Goal: Task Accomplishment & Management: Manage account settings

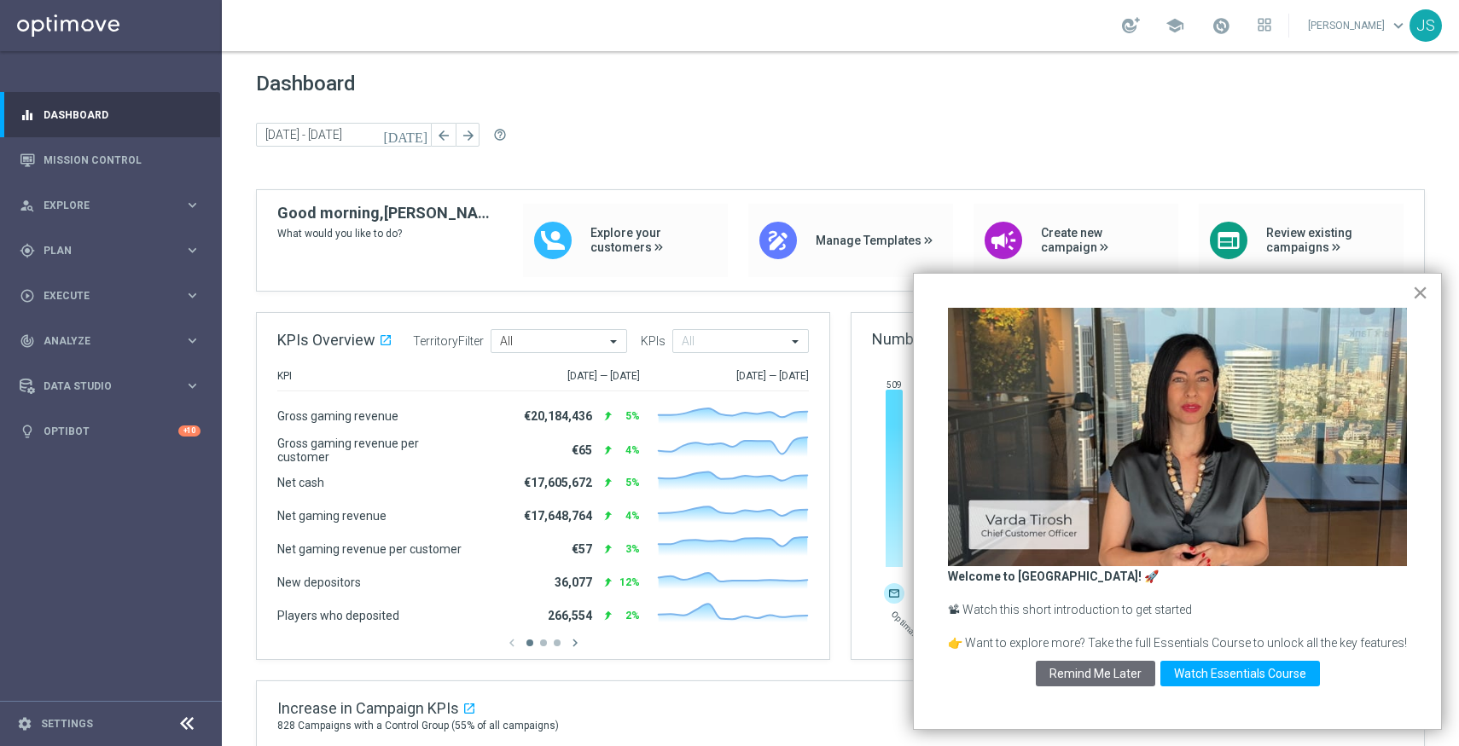
click at [1421, 296] on button "×" at bounding box center [1420, 292] width 16 height 27
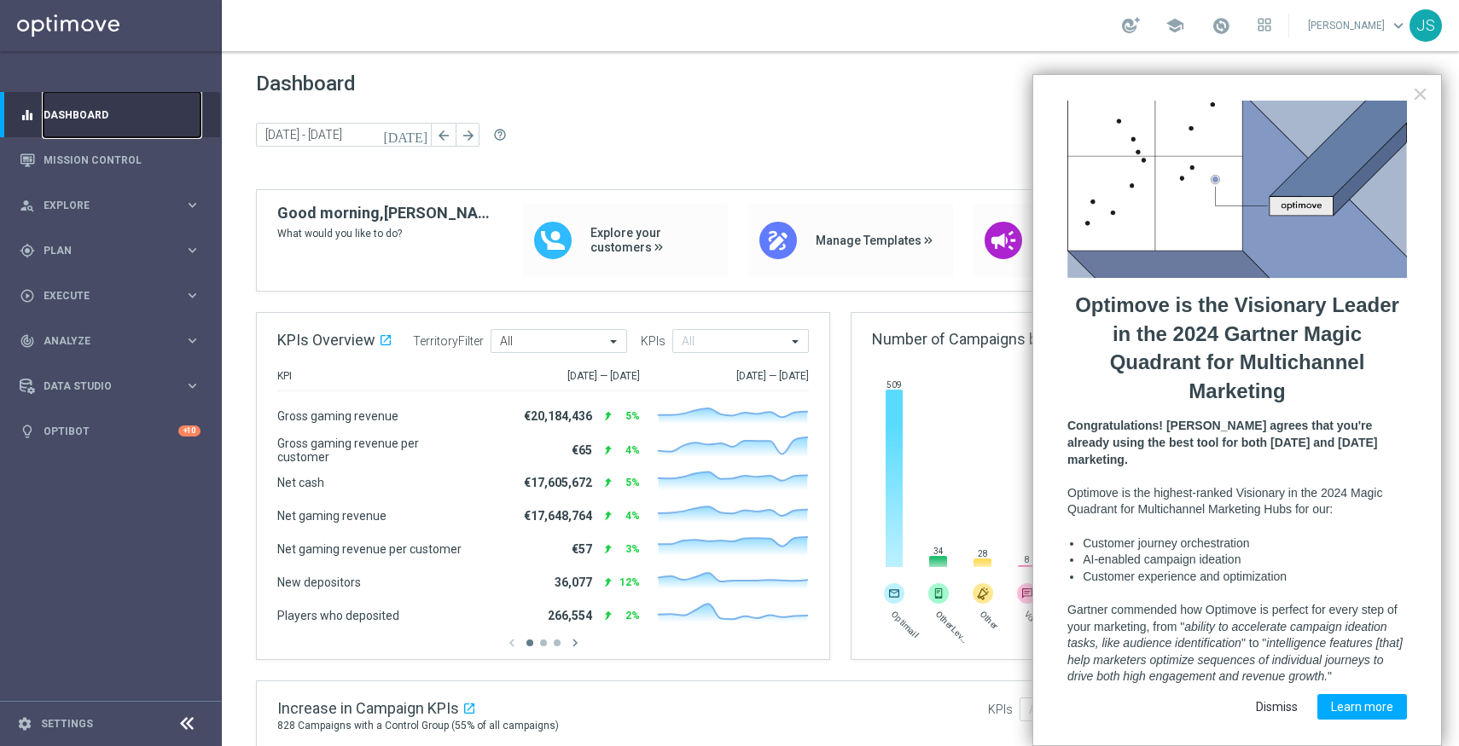
click at [75, 136] on link "Dashboard" at bounding box center [122, 114] width 157 height 45
click at [74, 160] on link "Mission Control" at bounding box center [122, 159] width 157 height 45
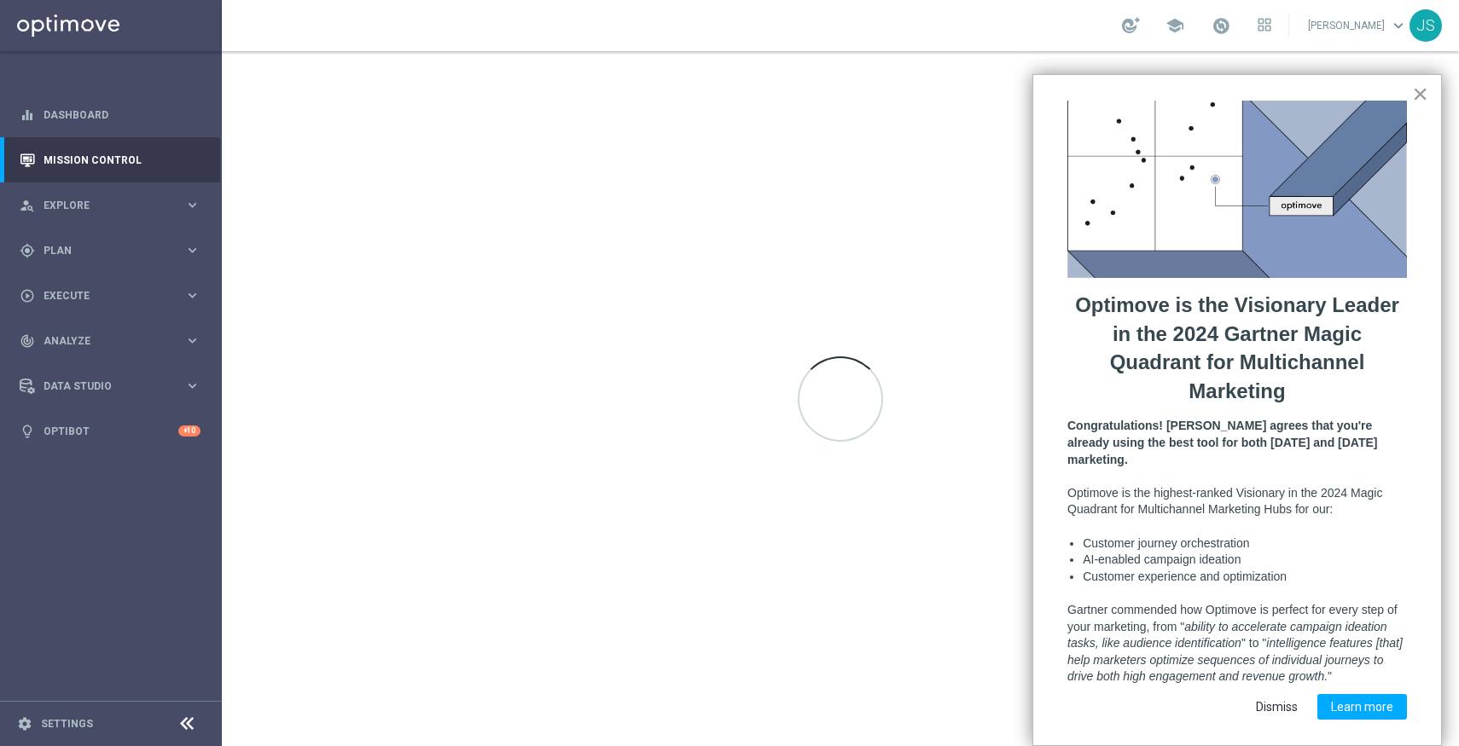
click at [1414, 102] on button "×" at bounding box center [1420, 93] width 16 height 27
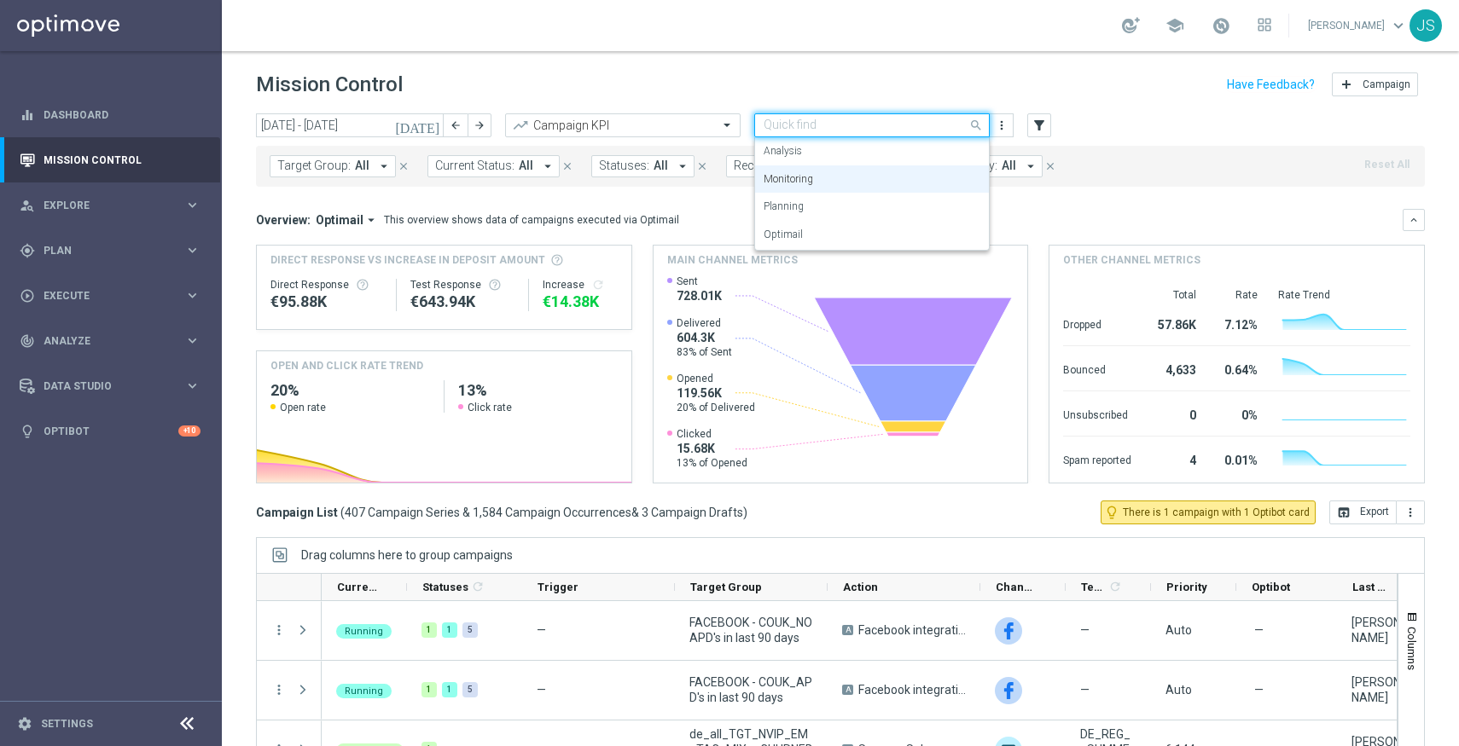
click at [848, 125] on input "text" at bounding box center [854, 126] width 183 height 15
click at [946, 84] on div "Mission Control add Campaign" at bounding box center [840, 84] width 1169 height 33
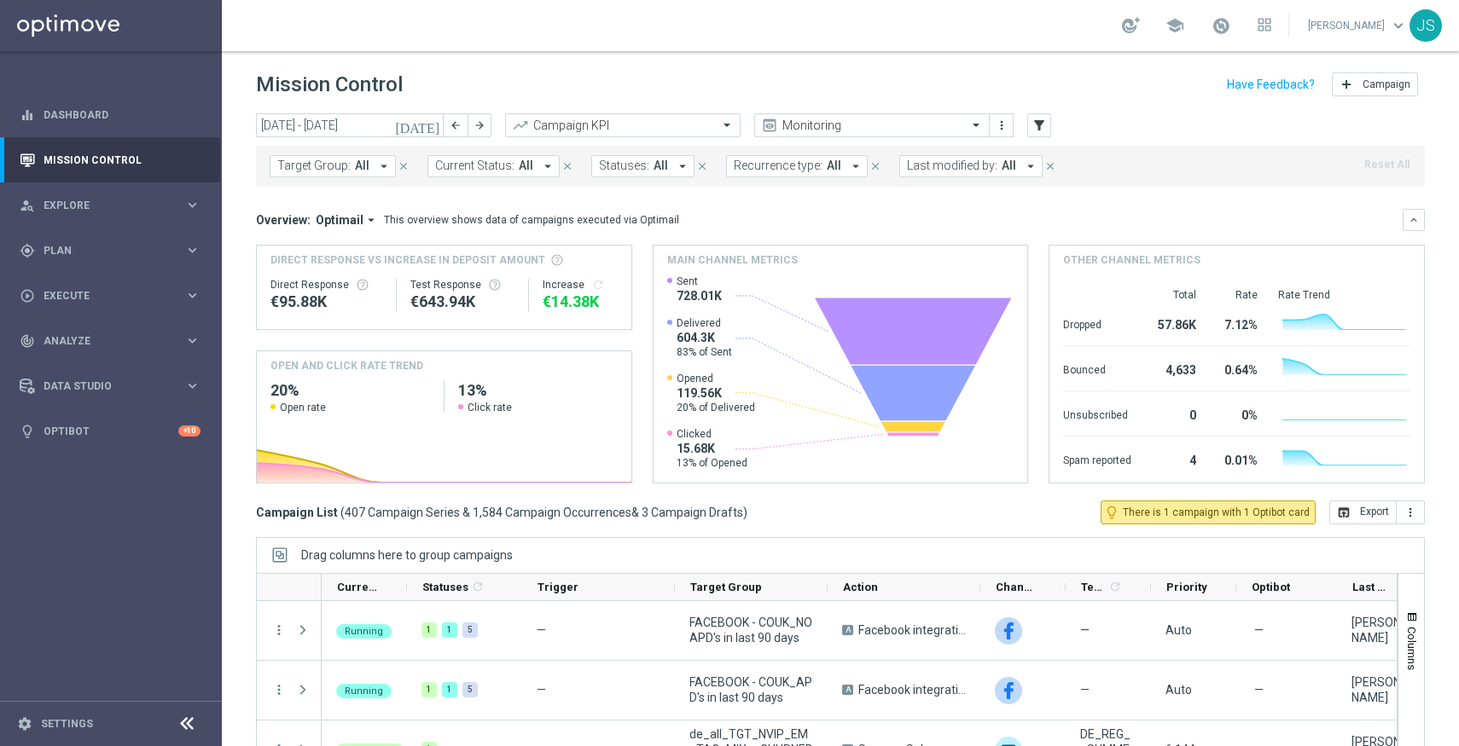
click at [1398, 162] on div "Target Group: All arrow_drop_down close Current Status: All arrow_drop_down clo…" at bounding box center [840, 166] width 1169 height 41
click at [1049, 122] on button "filter_alt" at bounding box center [1039, 125] width 24 height 24
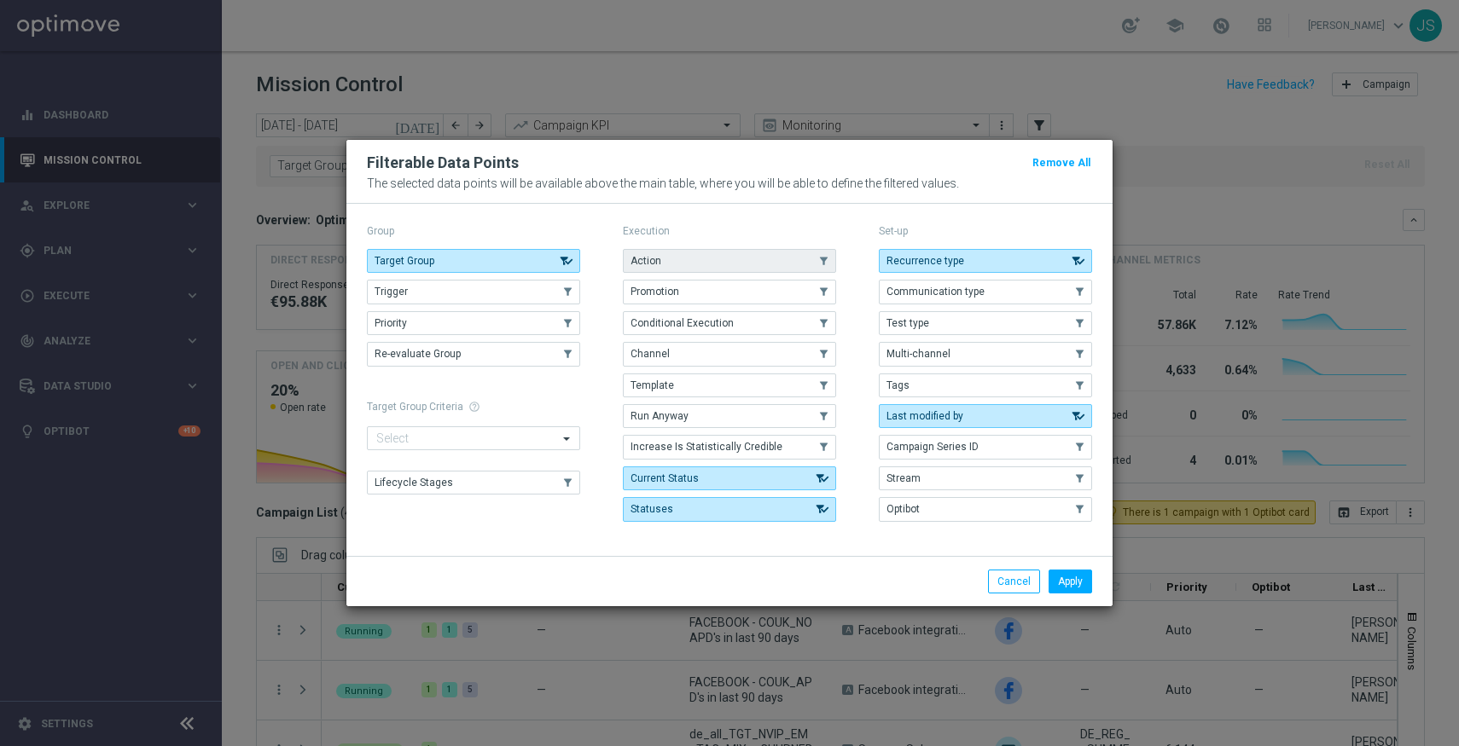
click at [751, 261] on button "Action" at bounding box center [729, 261] width 213 height 24
click at [705, 357] on button "Channel" at bounding box center [729, 354] width 213 height 24
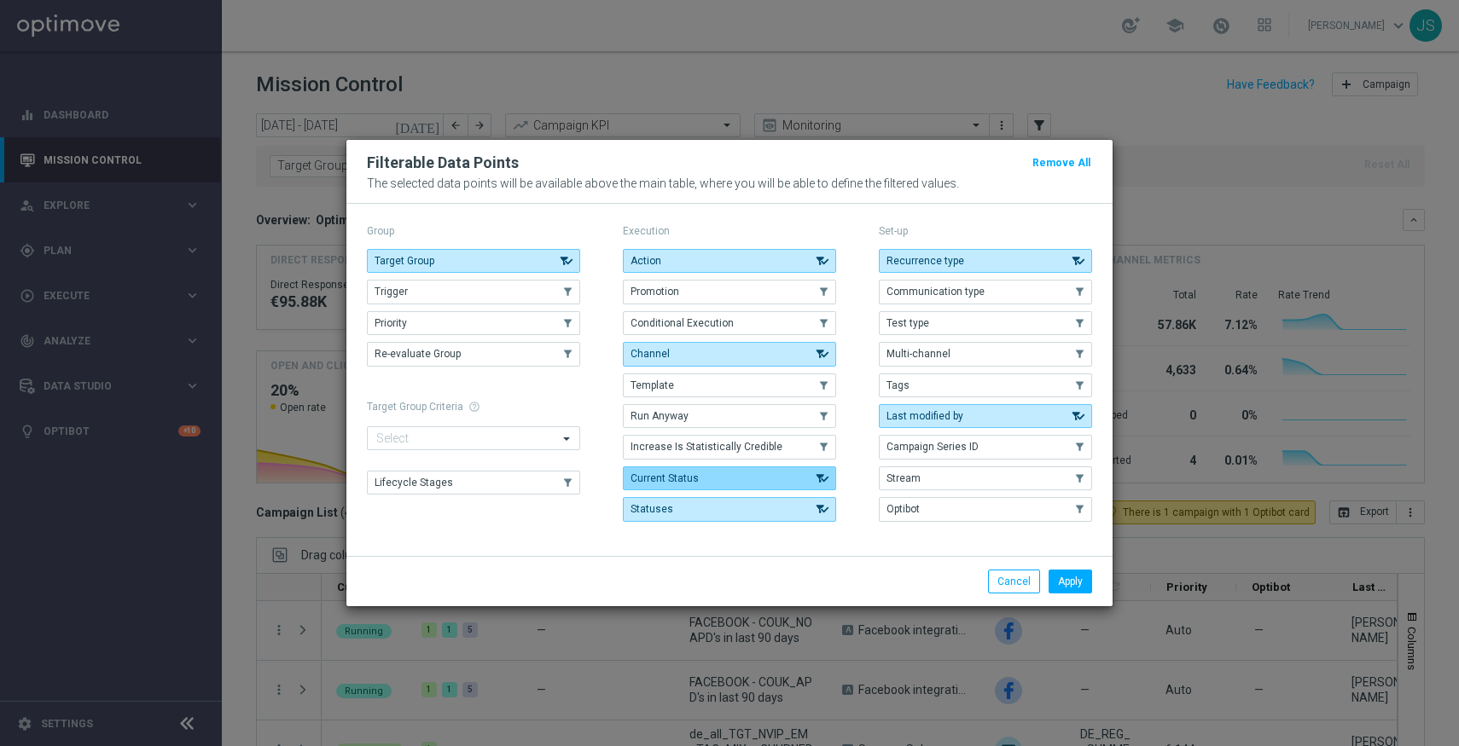
click at [704, 477] on button "Current Status" at bounding box center [729, 479] width 213 height 24
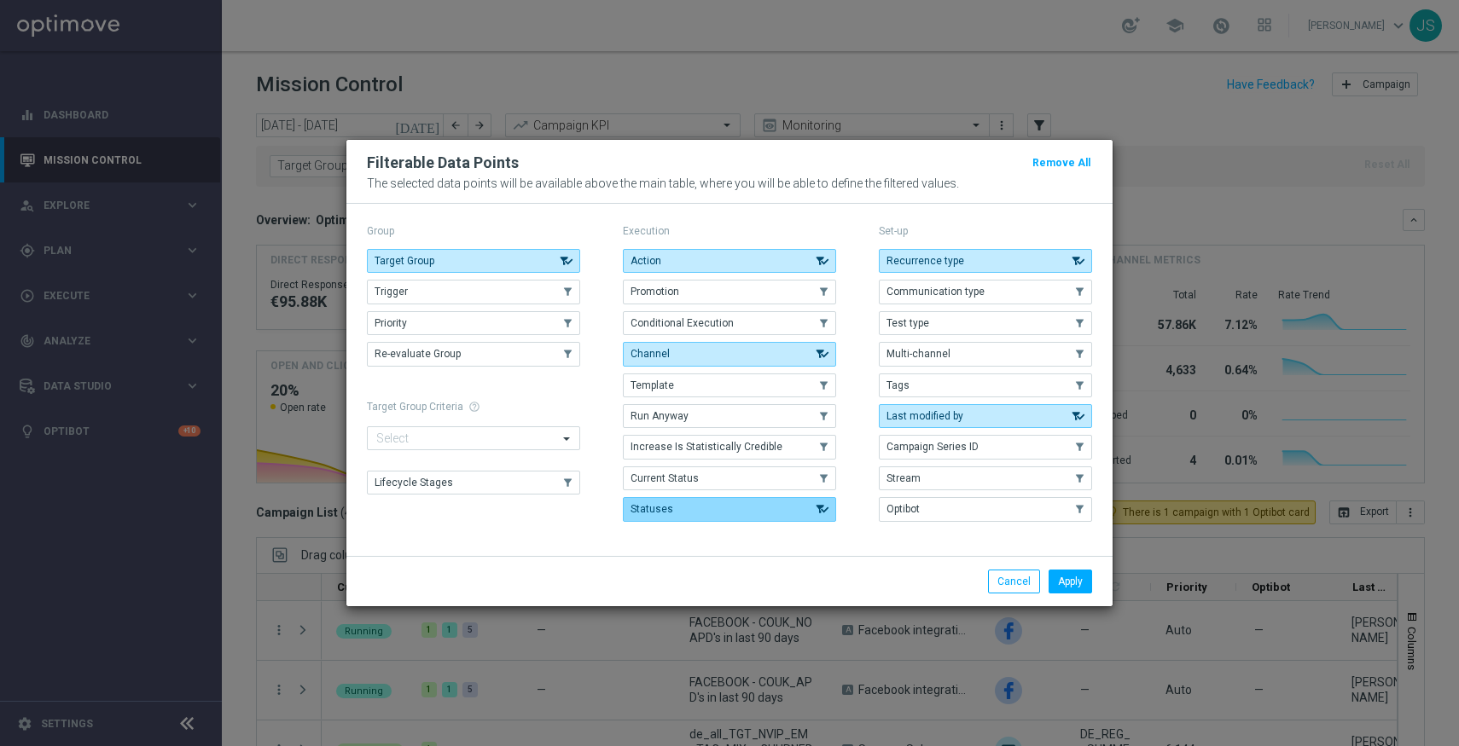
click at [704, 512] on button "Statuses" at bounding box center [729, 509] width 213 height 24
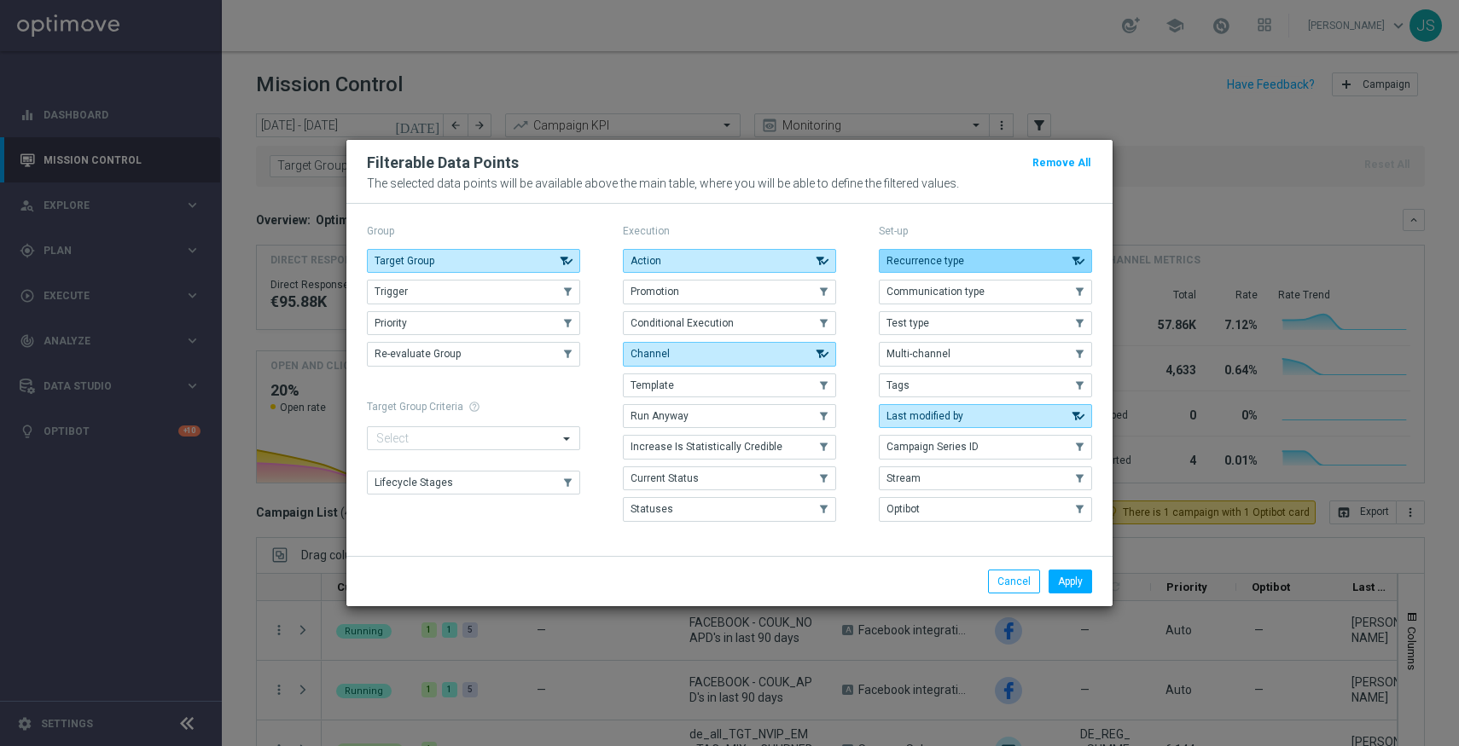
click at [940, 266] on span "Recurrence type" at bounding box center [925, 261] width 78 height 12
click at [920, 328] on span "Test type" at bounding box center [907, 323] width 43 height 12
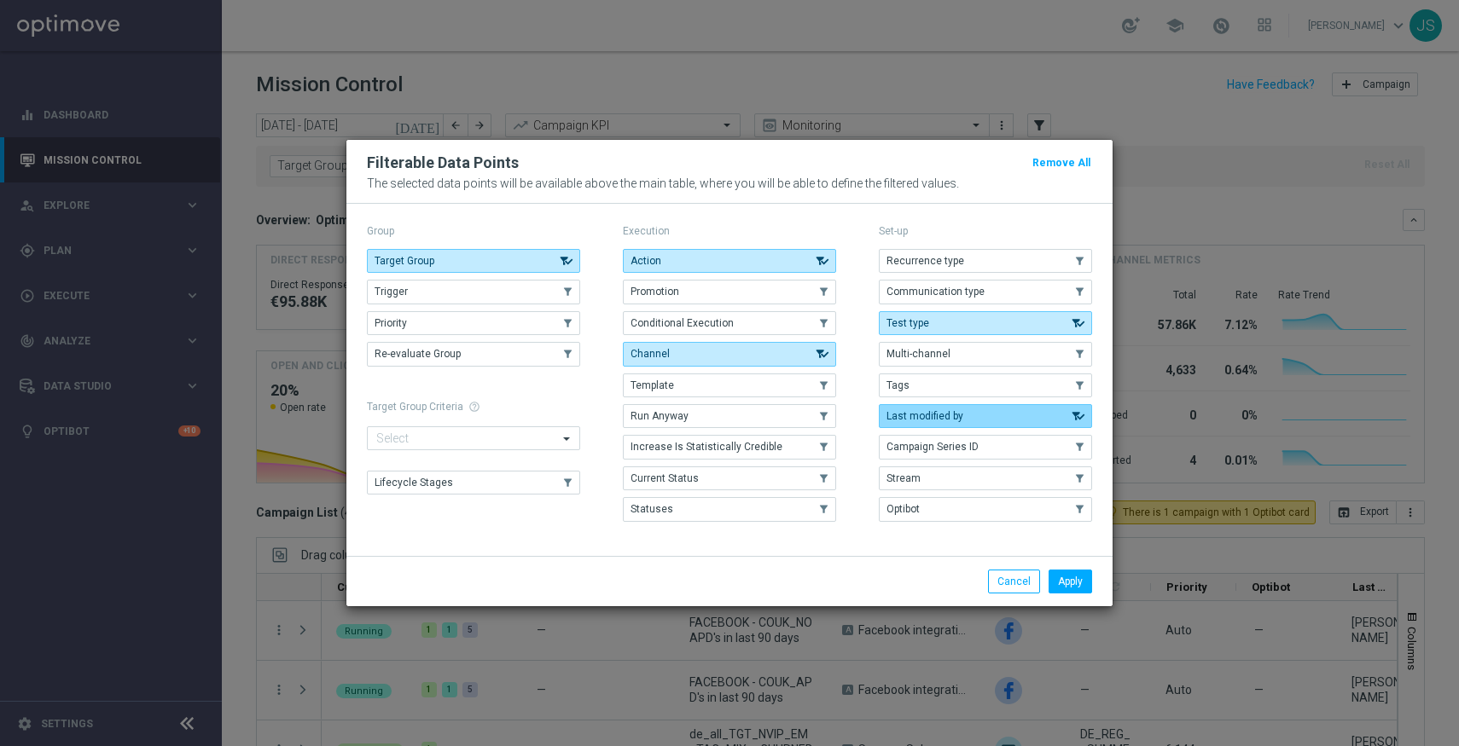
click at [915, 408] on button "Last modified by" at bounding box center [985, 416] width 213 height 24
click at [931, 385] on button "Tags" at bounding box center [985, 386] width 213 height 24
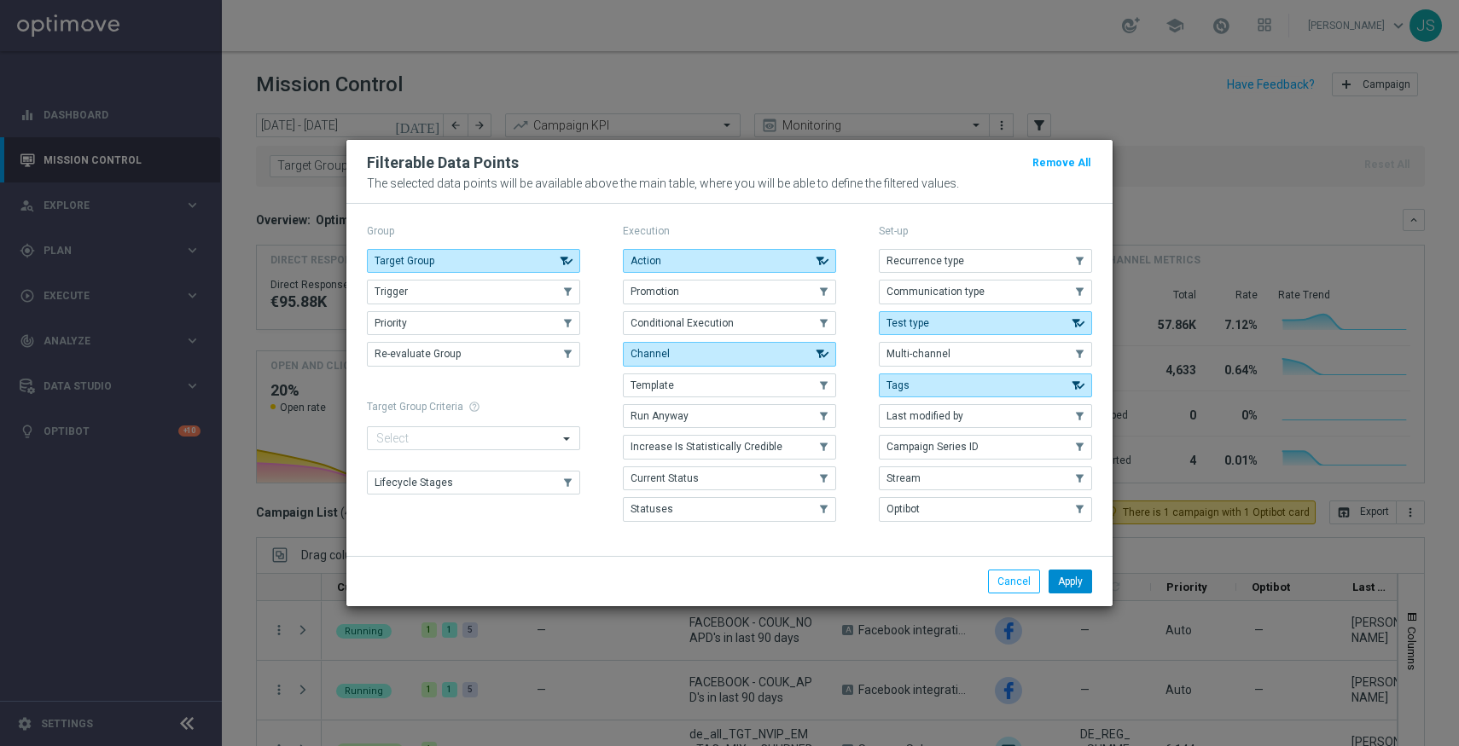
click at [1059, 573] on button "Apply" at bounding box center [1070, 582] width 44 height 24
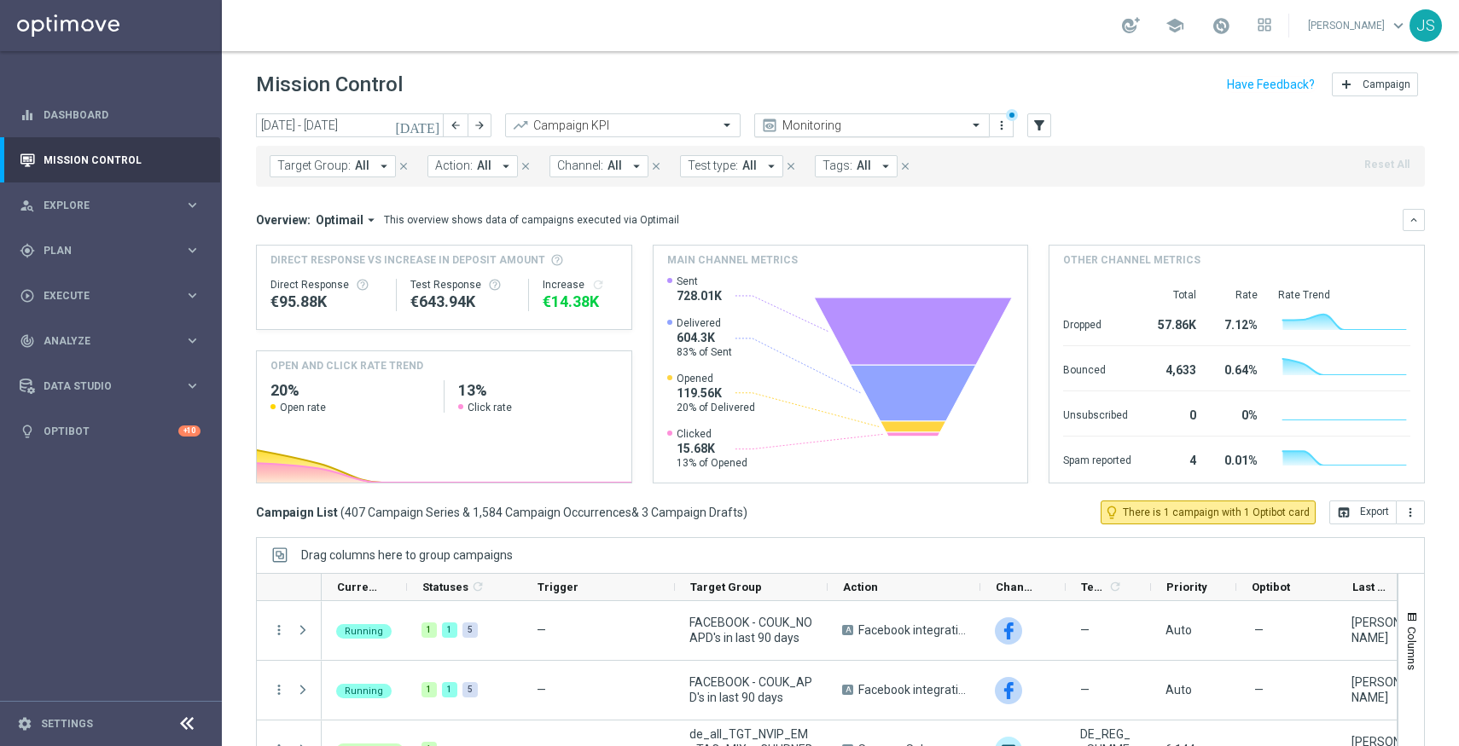
click at [839, 119] on input "text" at bounding box center [854, 126] width 183 height 15
click at [1004, 131] on icon "more_vert" at bounding box center [1002, 126] width 14 height 14
click at [443, 206] on mini-dashboard "Overview: Optimail arrow_drop_down This overview shows data of campaigns execut…" at bounding box center [840, 344] width 1169 height 314
click at [326, 168] on span "Target Group:" at bounding box center [313, 166] width 73 height 15
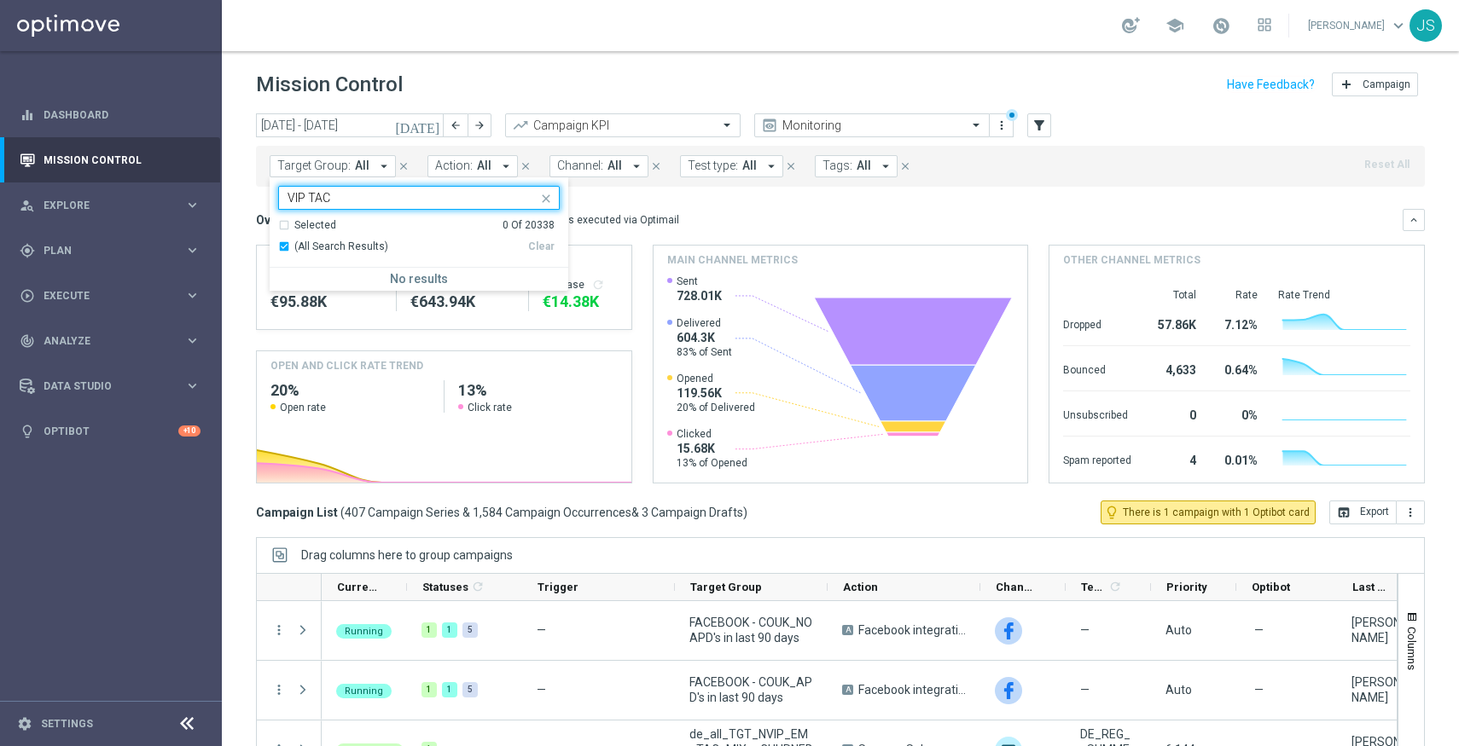
type input "VIP TAC"
click at [551, 198] on icon "close" at bounding box center [546, 199] width 14 height 14
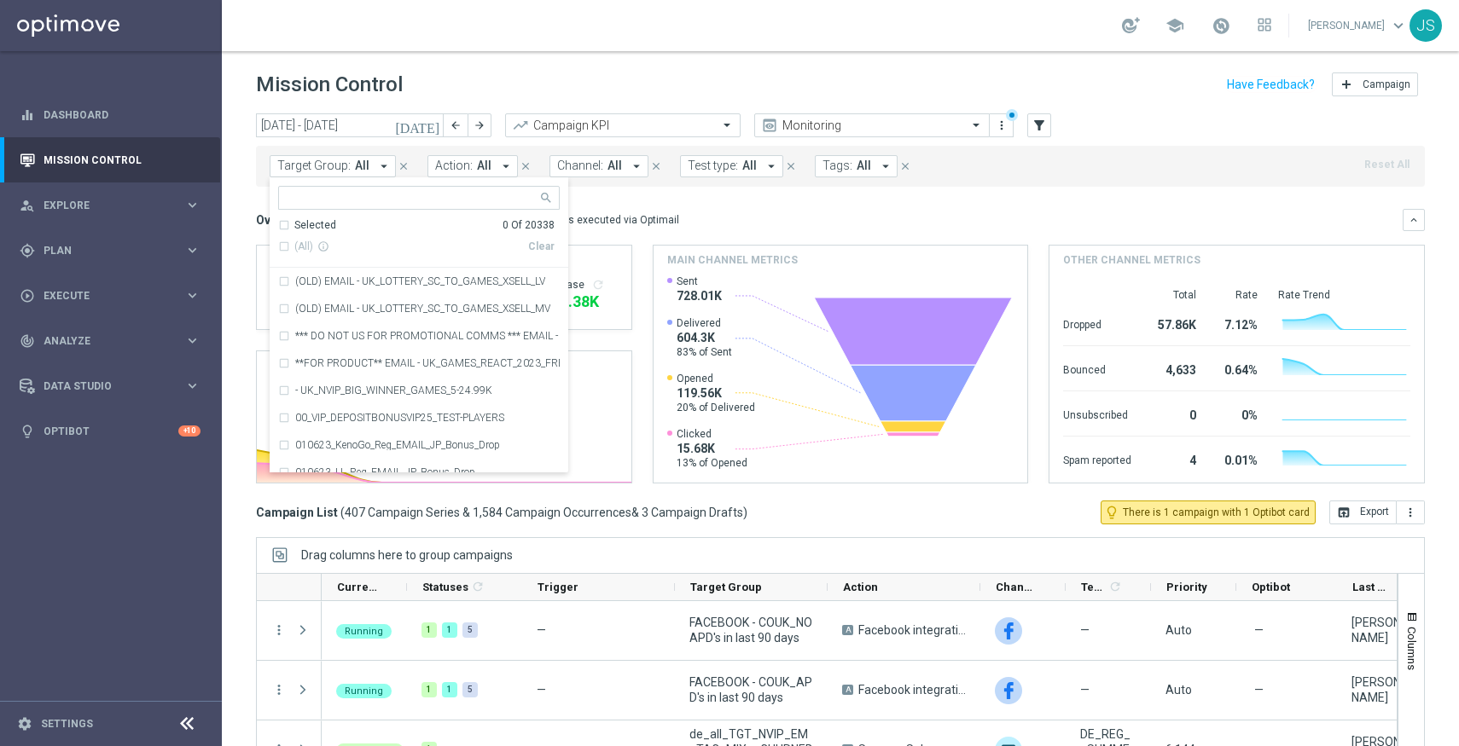
click at [309, 219] on div "Selected" at bounding box center [315, 225] width 42 height 15
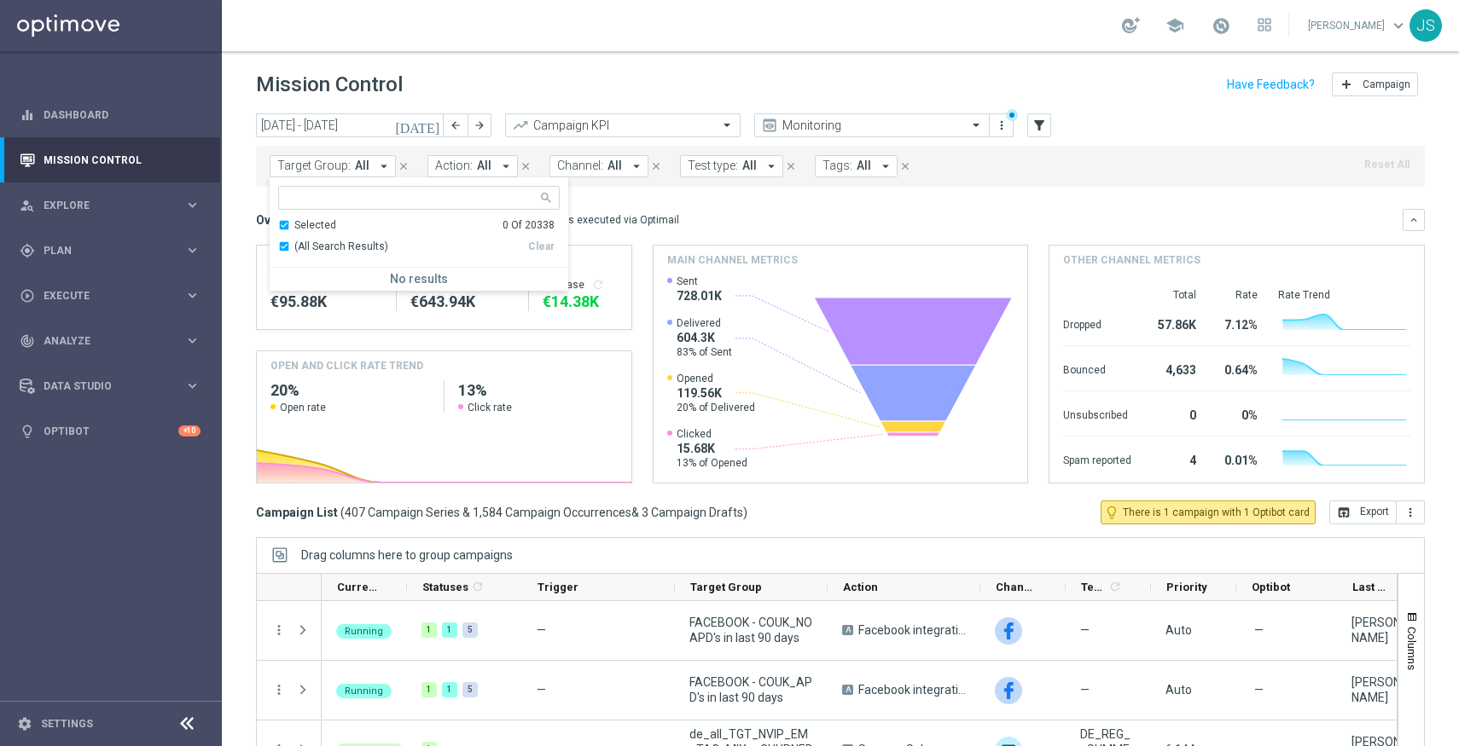
click at [310, 220] on div "Selected" at bounding box center [315, 225] width 42 height 15
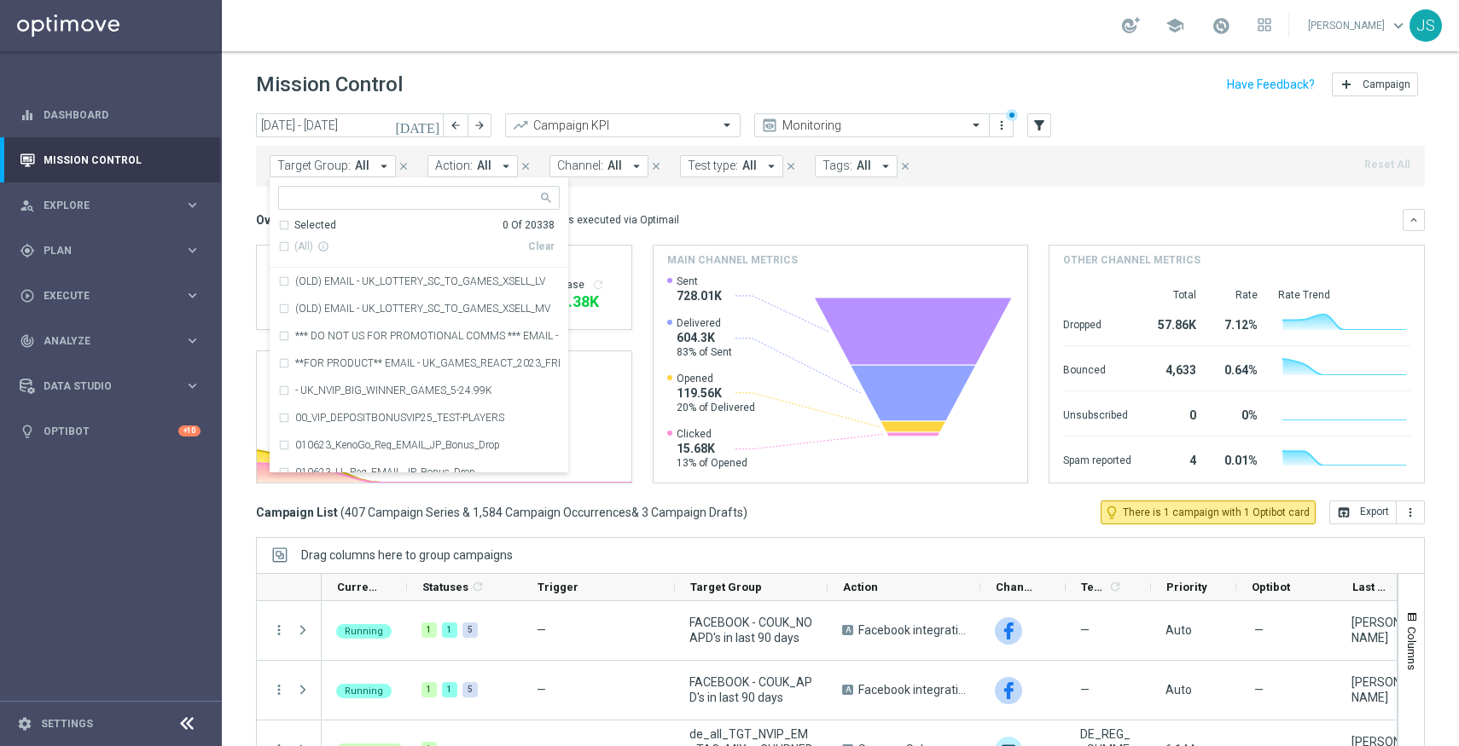
click at [764, 189] on mini-dashboard "Overview: Optimail arrow_drop_down This overview shows data of campaigns execut…" at bounding box center [840, 344] width 1169 height 314
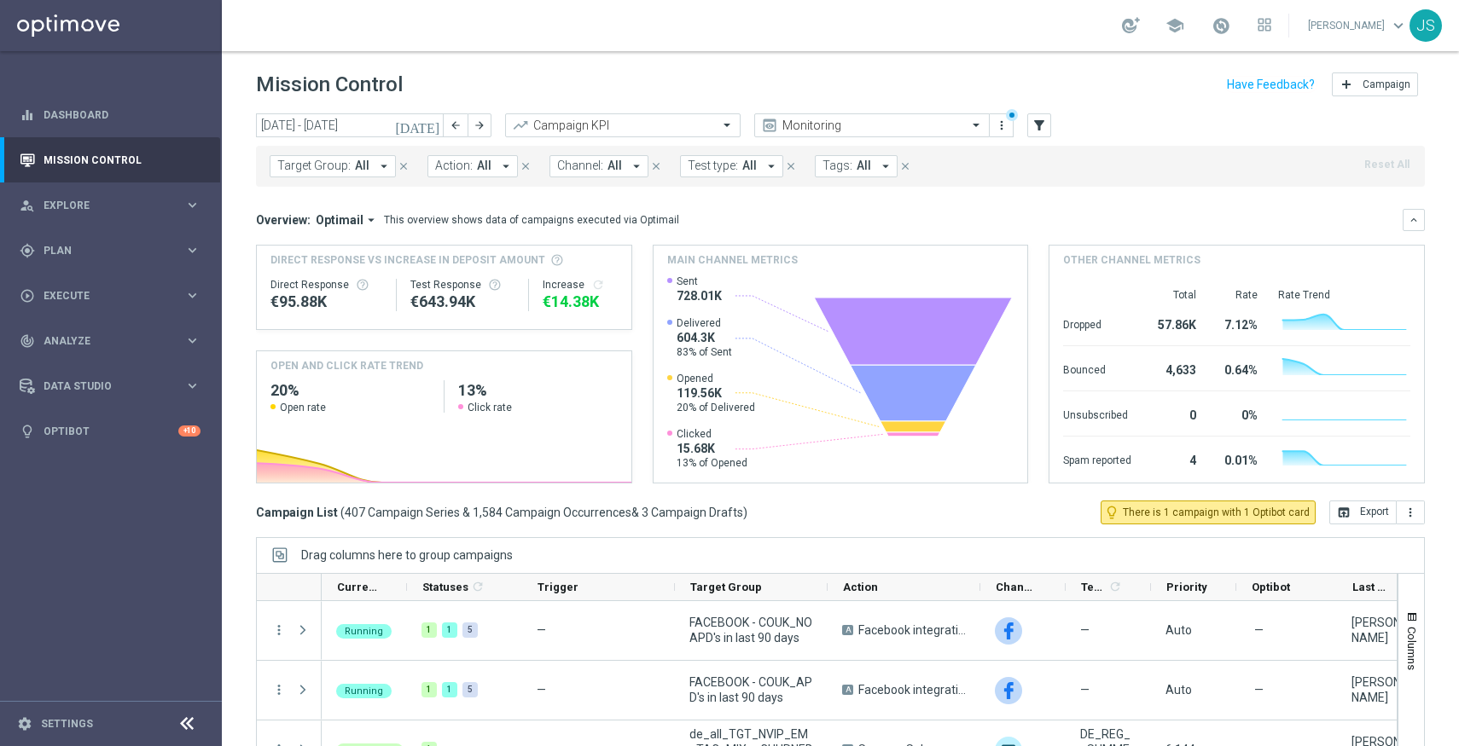
click at [840, 162] on span "Tags:" at bounding box center [837, 166] width 30 height 15
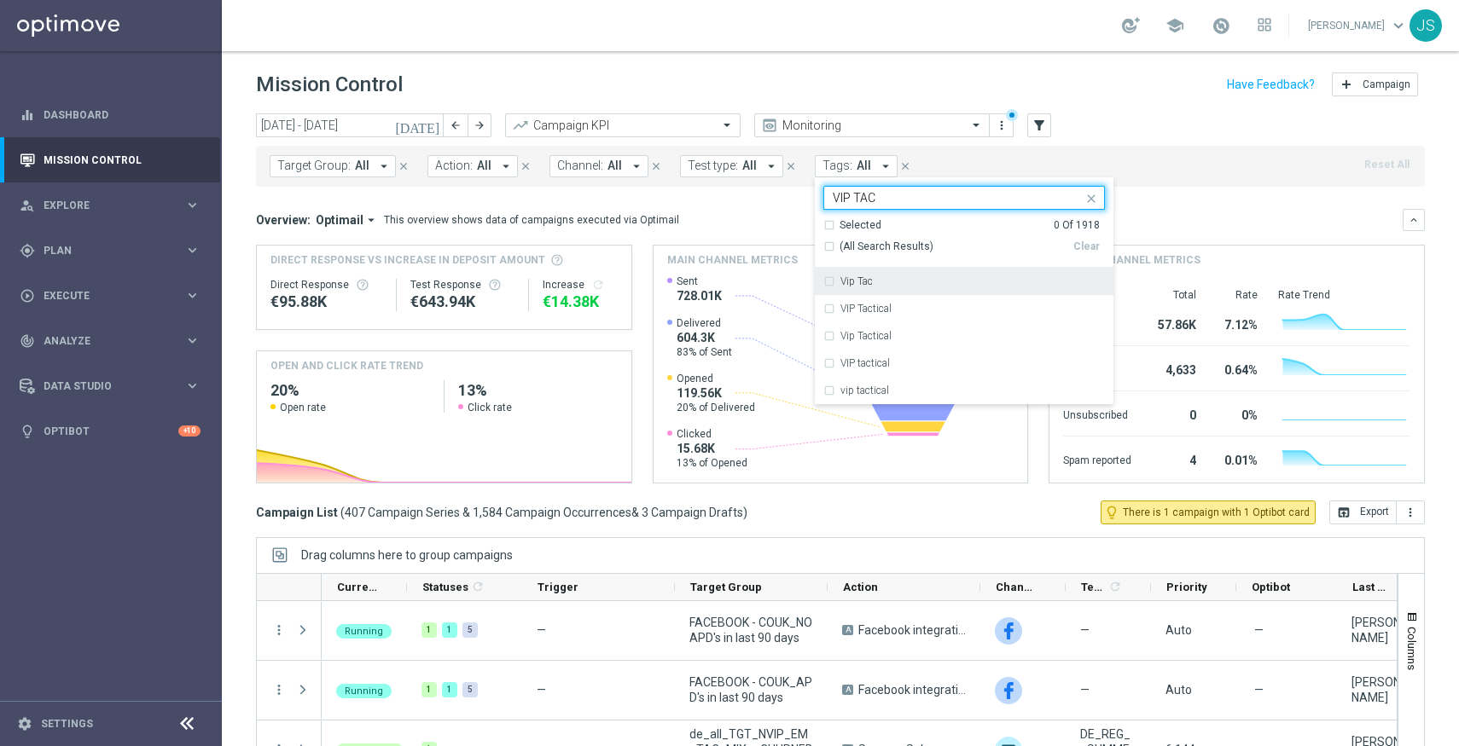
click at [823, 246] on div "(All Search Results)" at bounding box center [948, 247] width 250 height 15
type input "VIP TAC"
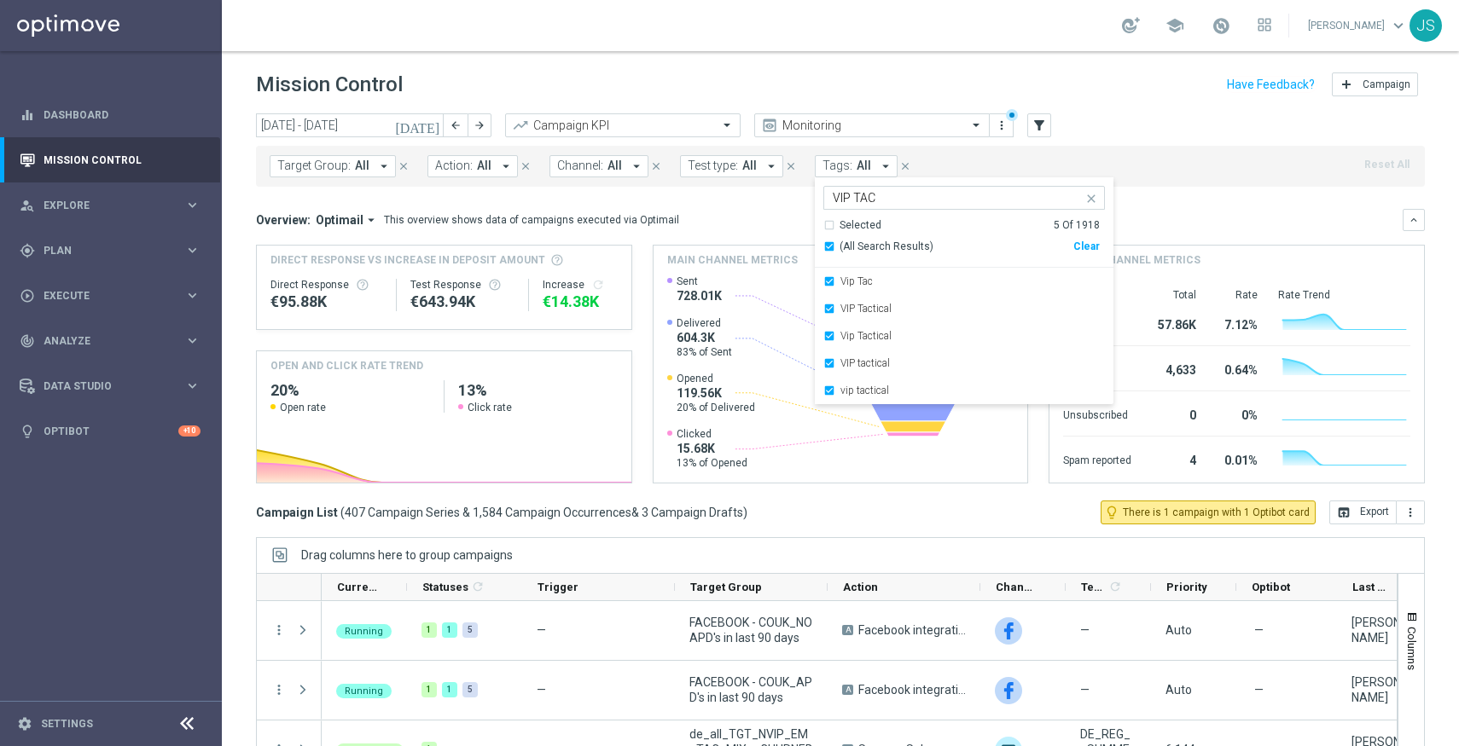
click at [1208, 229] on div "Overview: Optimail arrow_drop_down This overview shows data of campaigns execut…" at bounding box center [840, 220] width 1169 height 22
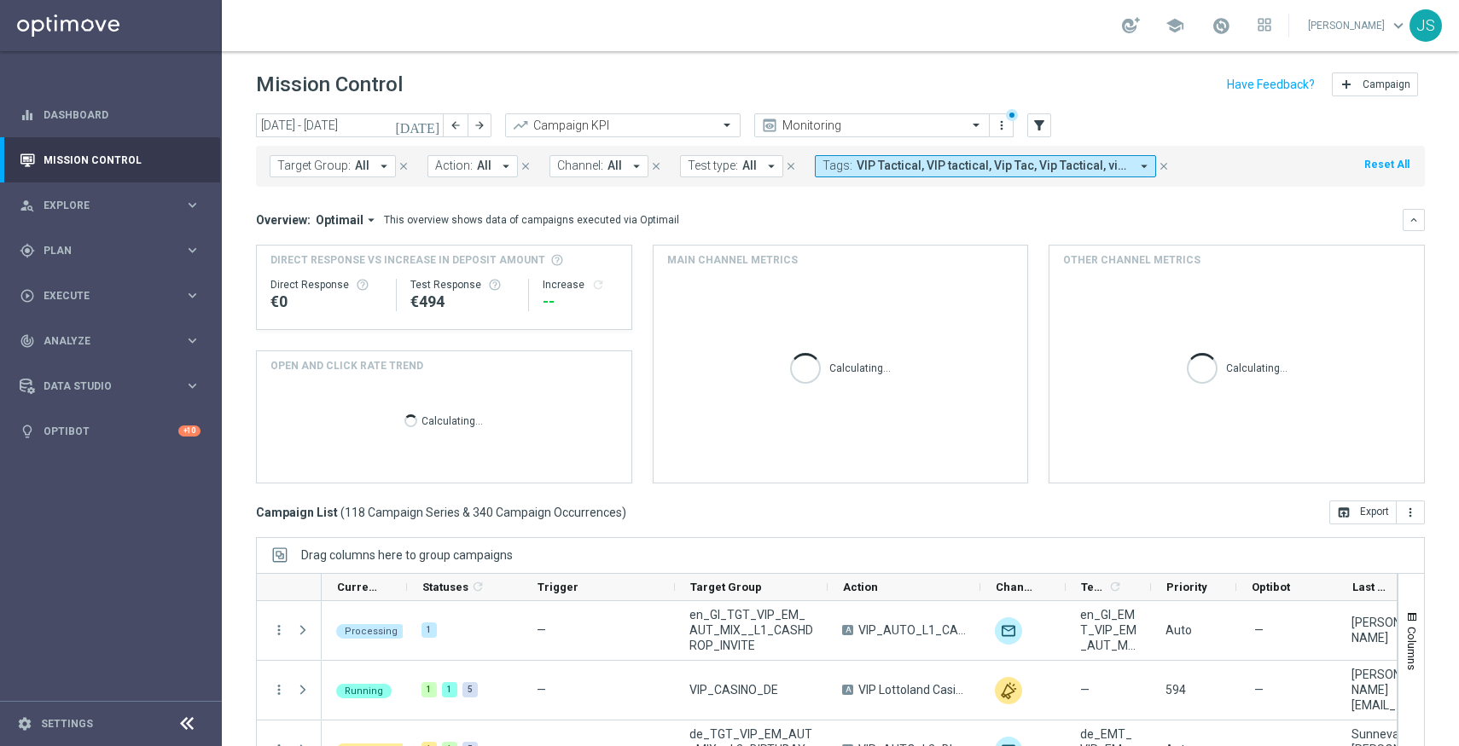
click at [984, 168] on span "VIP Tactical, VIP tactical, Vip Tac, Vip Tactical, vip tactical" at bounding box center [992, 166] width 273 height 15
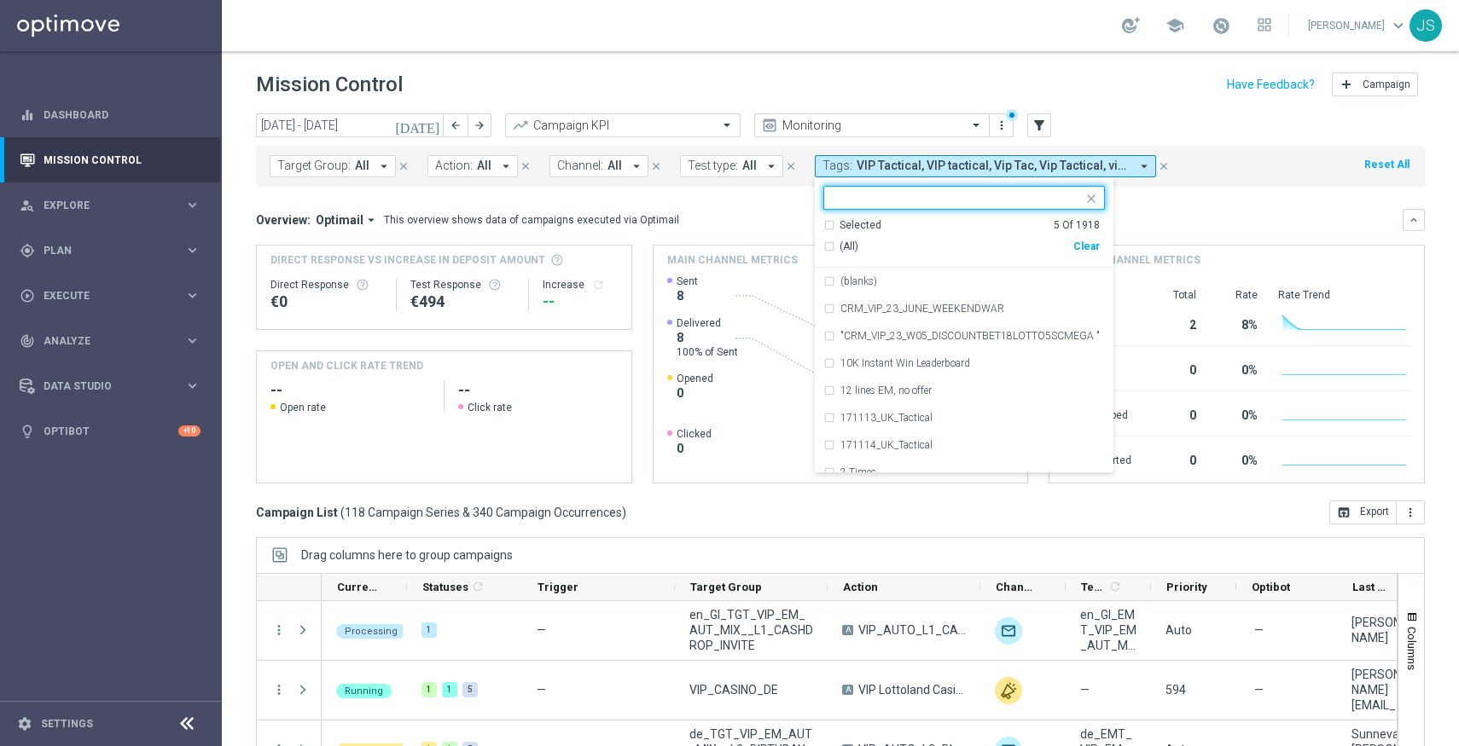
click at [1221, 171] on div "Target Group: All arrow_drop_down close Action: All arrow_drop_down close Chann…" at bounding box center [840, 166] width 1169 height 41
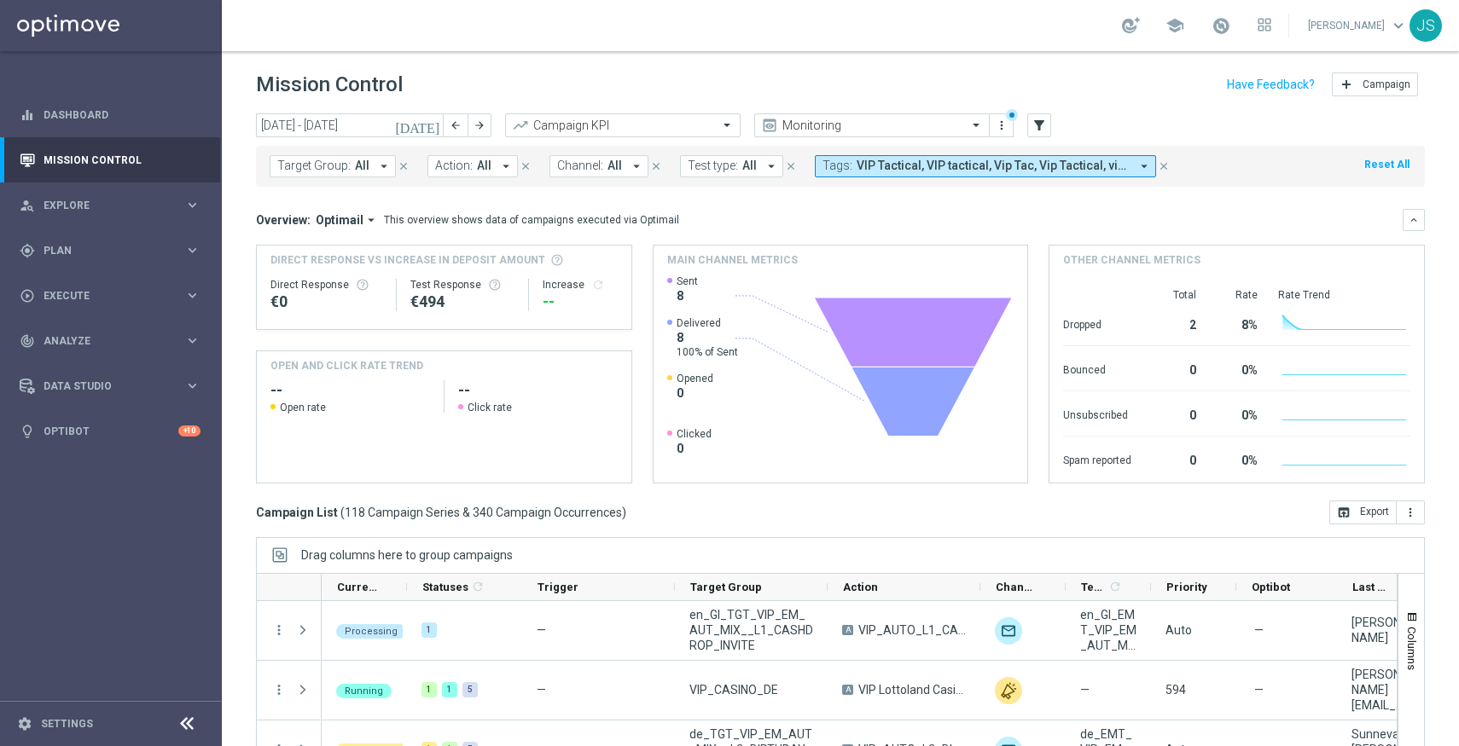
click at [901, 172] on span "VIP Tactical, VIP tactical, Vip Tac, Vip Tactical, vip tactical" at bounding box center [992, 166] width 273 height 15
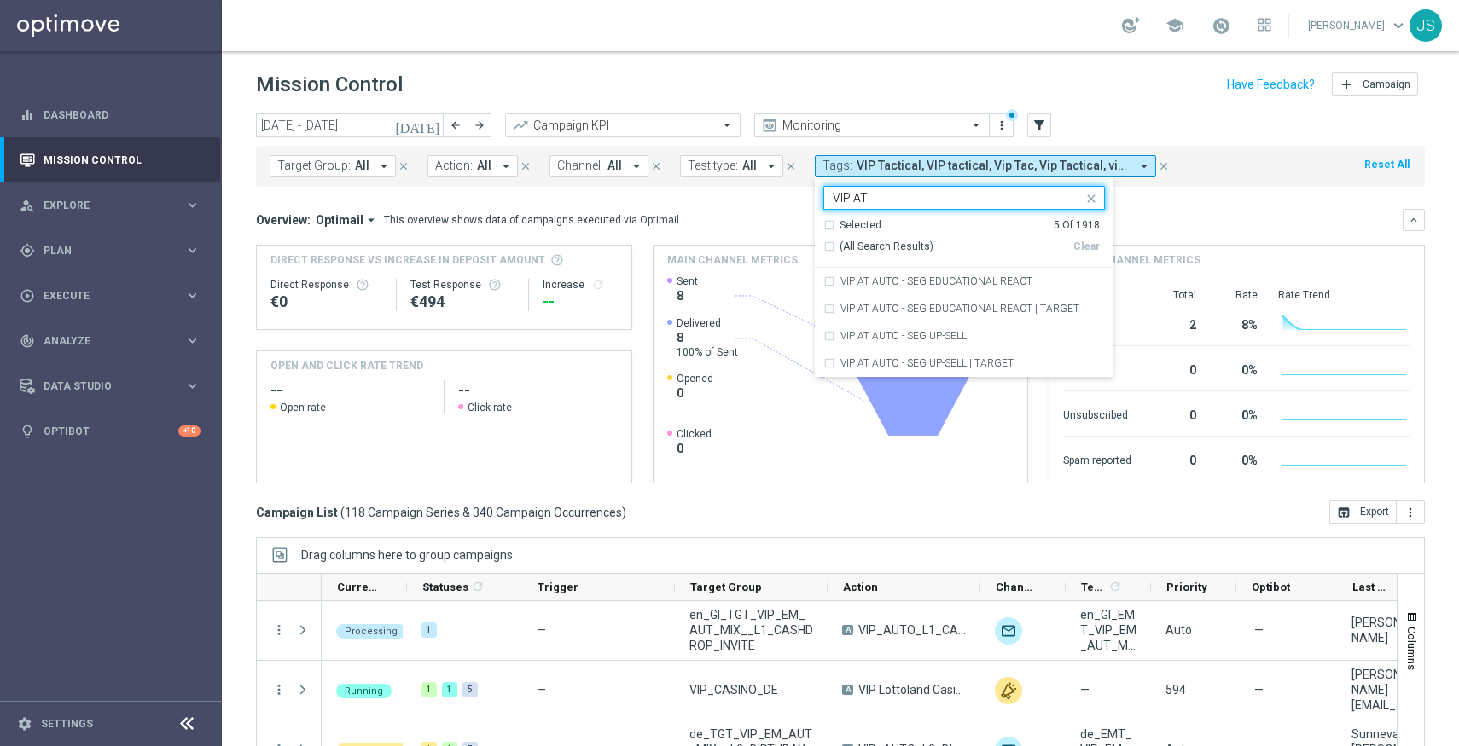
click at [823, 244] on div "(All Search Results)" at bounding box center [948, 247] width 250 height 15
click at [846, 206] on div "VIP AT" at bounding box center [956, 199] width 252 height 17
click at [847, 200] on input "VIP AT" at bounding box center [958, 198] width 250 height 15
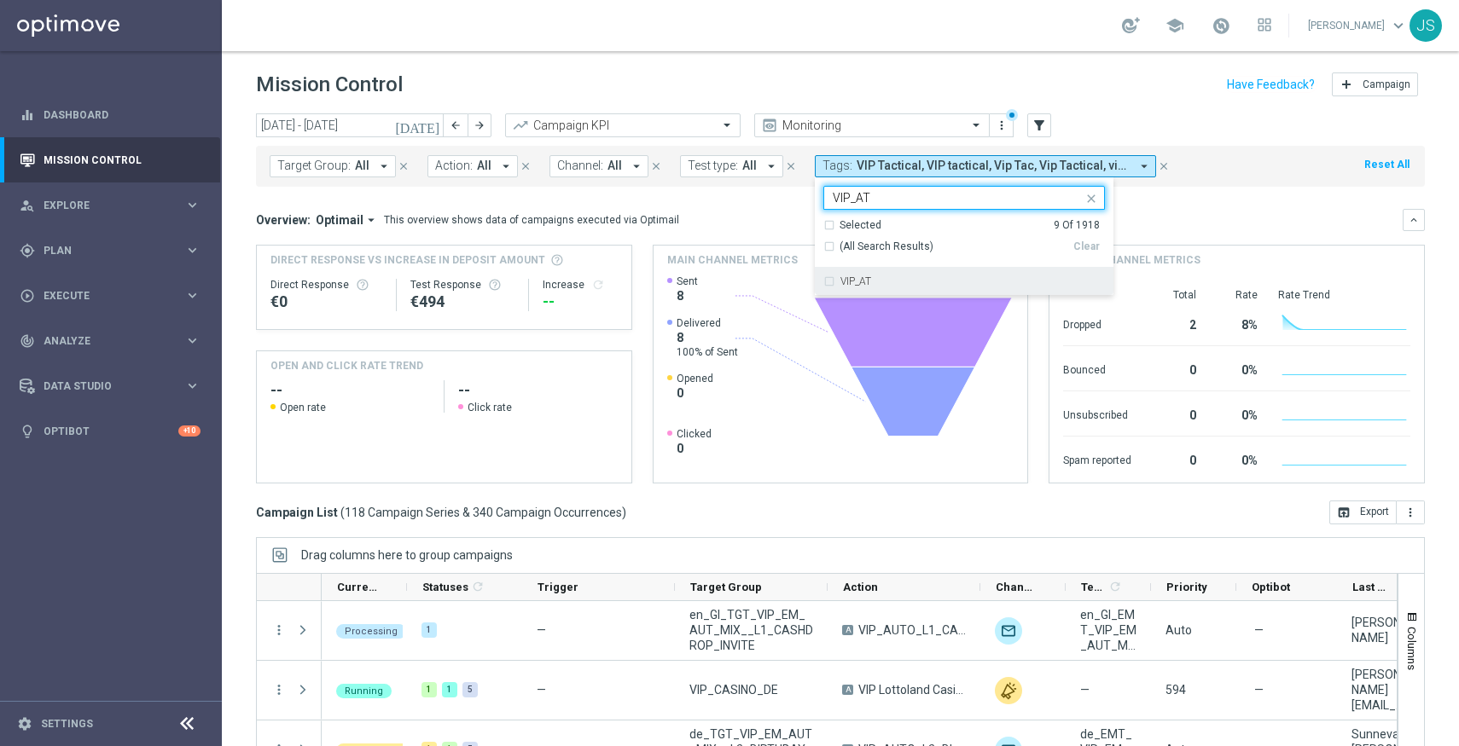
click at [840, 287] on label "VIP_AT" at bounding box center [855, 281] width 31 height 10
click at [1022, 194] on input "VIP_AT" at bounding box center [958, 198] width 250 height 15
click at [824, 311] on div "VIP_DE" at bounding box center [963, 308] width 281 height 27
click at [928, 194] on input "VIP_DE" at bounding box center [958, 198] width 250 height 15
click at [1021, 189] on div "Selected 11 of 1918 VIPACTICAL" at bounding box center [953, 197] width 258 height 21
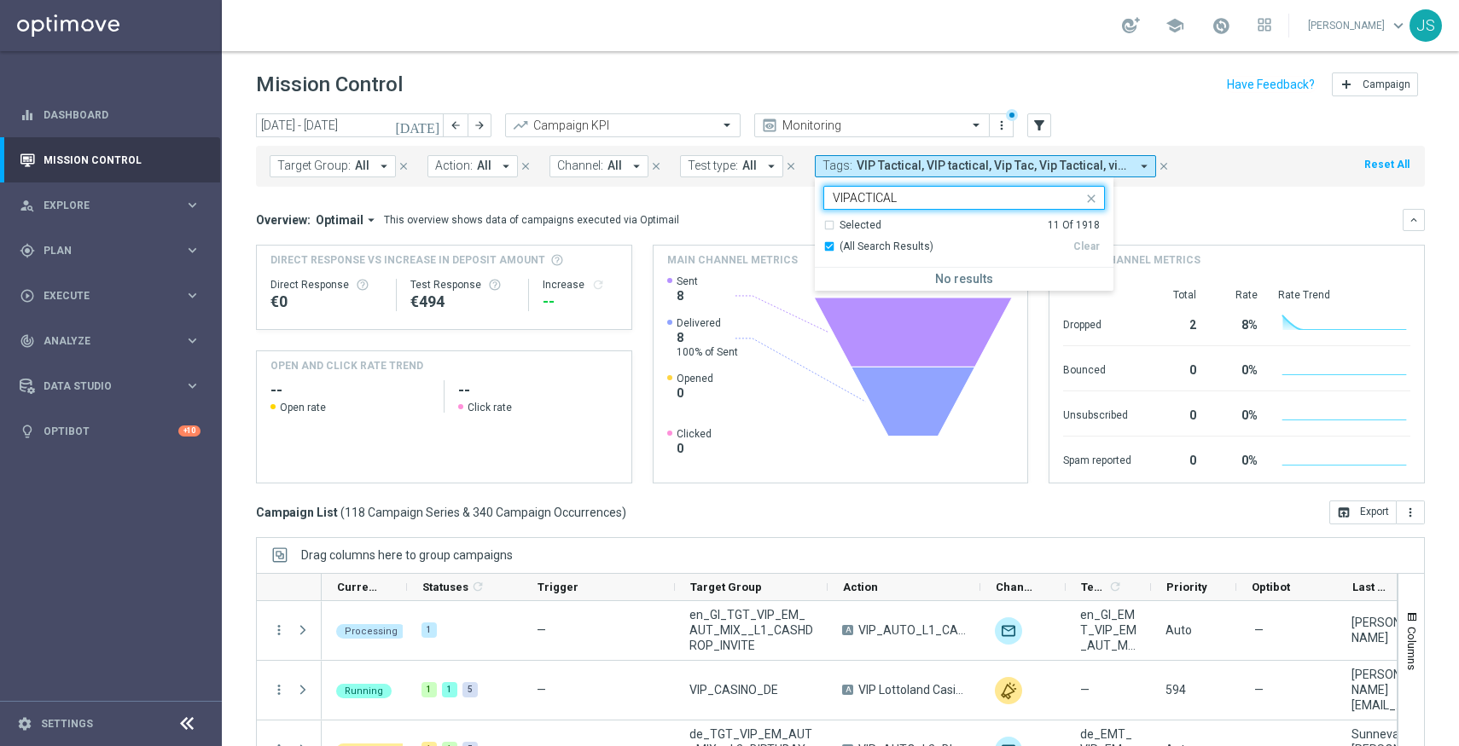
click at [1020, 195] on input "VIPACTICAL" at bounding box center [958, 198] width 250 height 15
click at [850, 196] on input "VIPACTICAL" at bounding box center [958, 198] width 250 height 15
click at [840, 284] on label "VIPTACTICAL" at bounding box center [870, 281] width 61 height 10
type input "VIPTACTICAL"
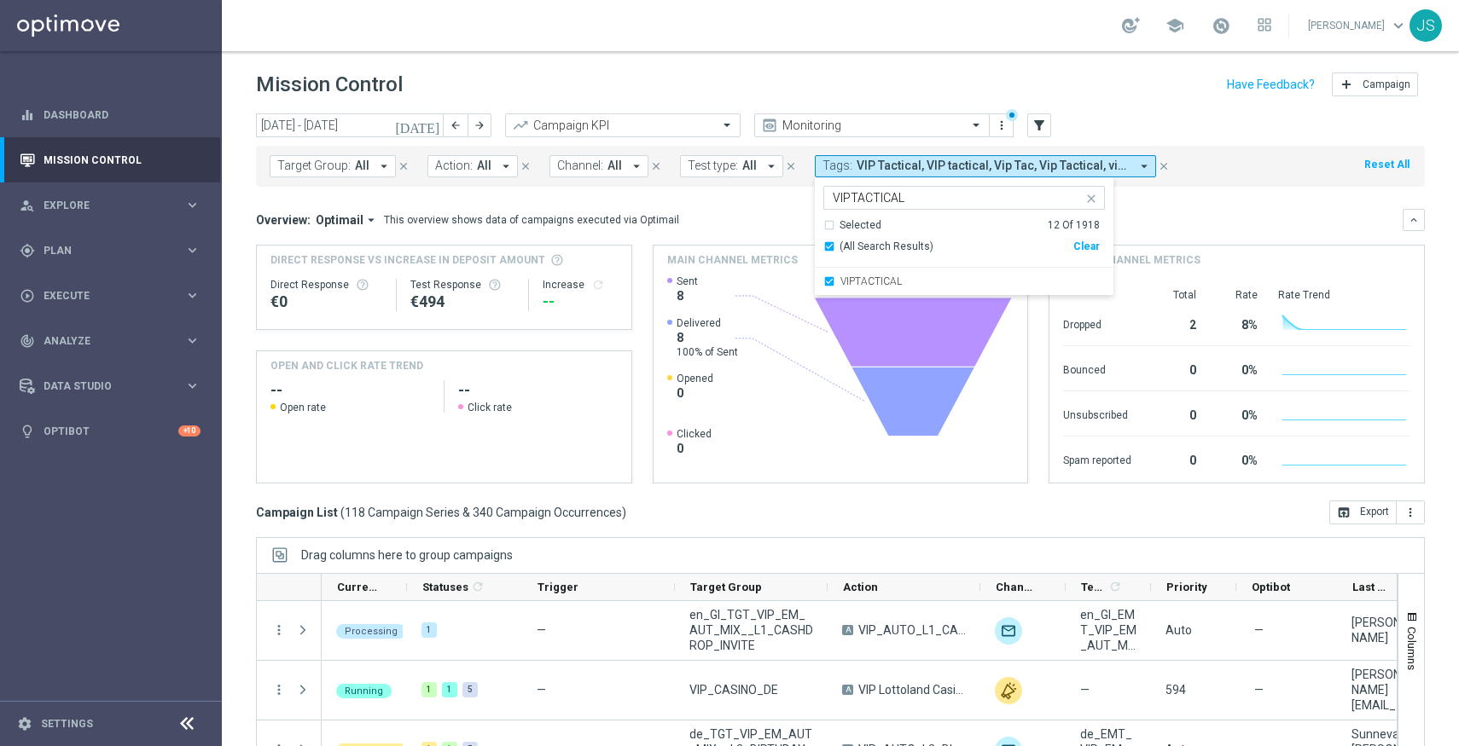
click at [907, 197] on input "VIPTACTICAL" at bounding box center [958, 198] width 250 height 15
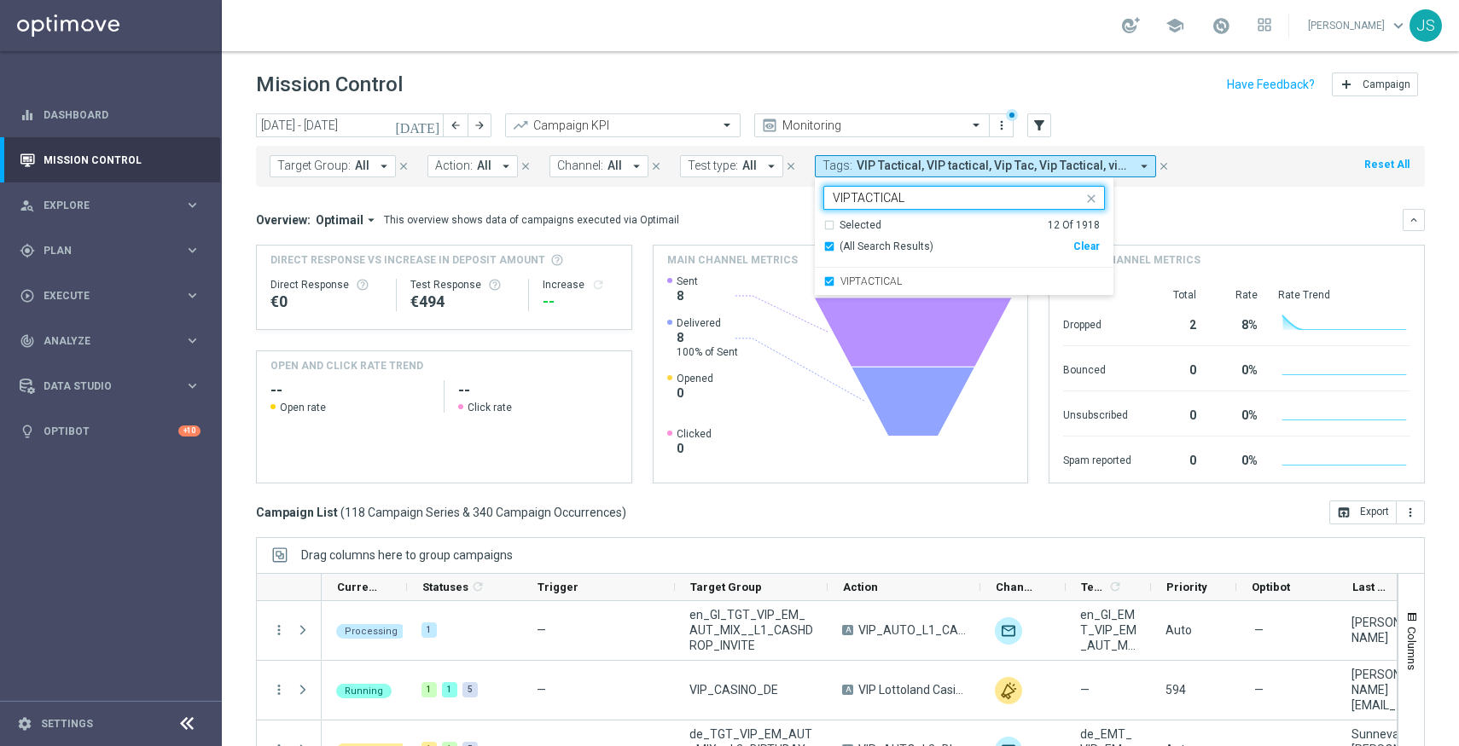
click at [907, 197] on input "VIPTACTICAL" at bounding box center [958, 198] width 250 height 15
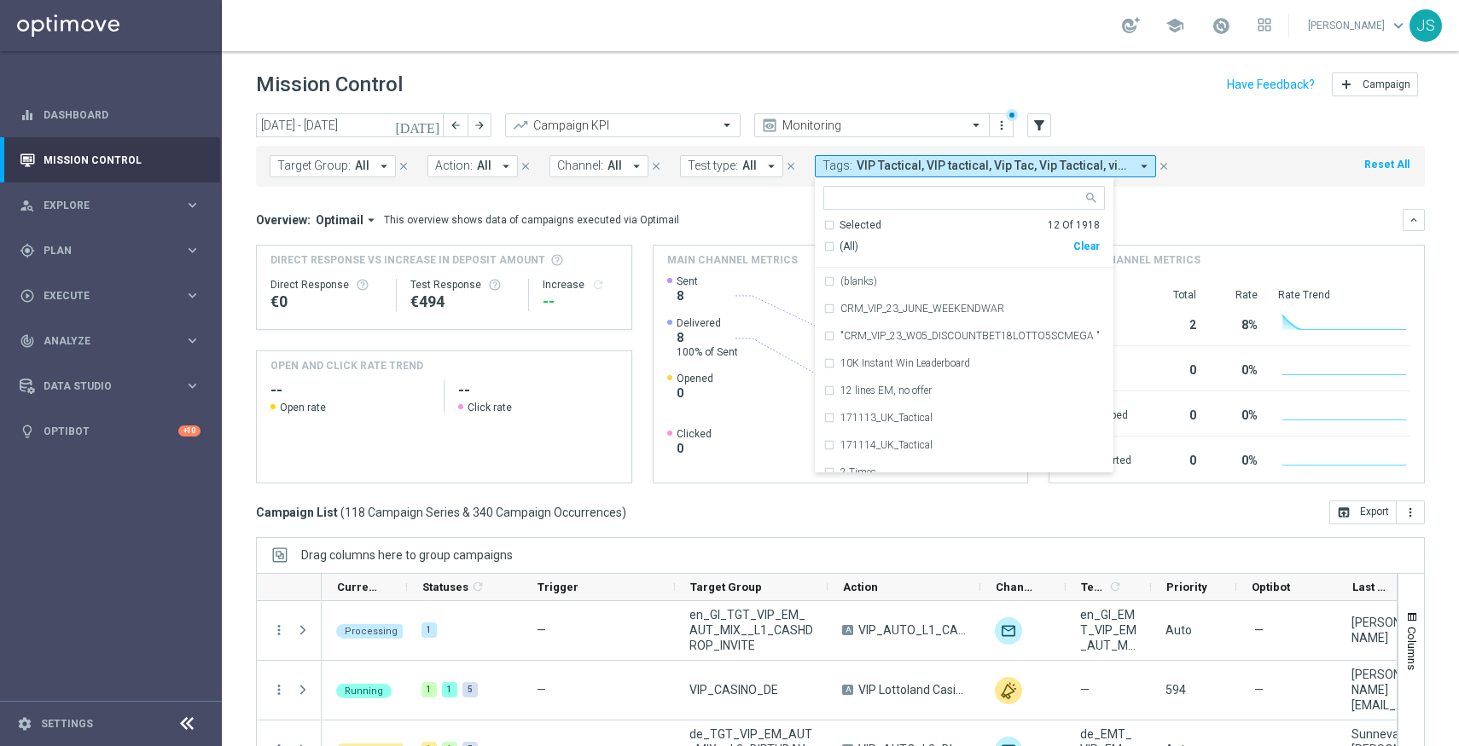
click at [1210, 293] on div "Total Rate Rate Trend" at bounding box center [1236, 295] width 347 height 14
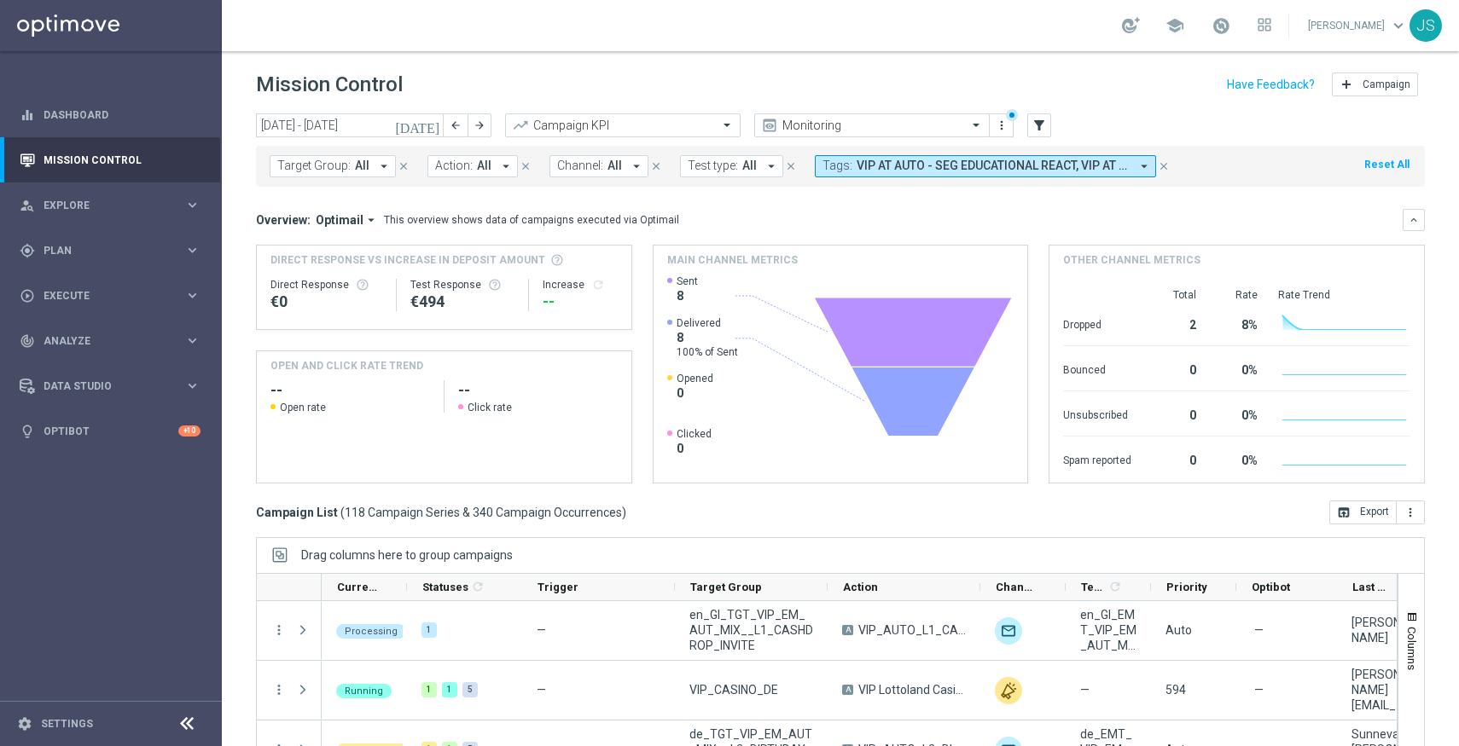
click at [1210, 225] on div "Overview: Optimail arrow_drop_down This overview shows data of campaigns execut…" at bounding box center [829, 219] width 1146 height 15
click at [877, 166] on span "VIP AT AUTO - SEG EDUCATIONAL REACT, VIP AT AUTO - SEG EDUCATIONAL REACT | TARG…" at bounding box center [992, 166] width 273 height 15
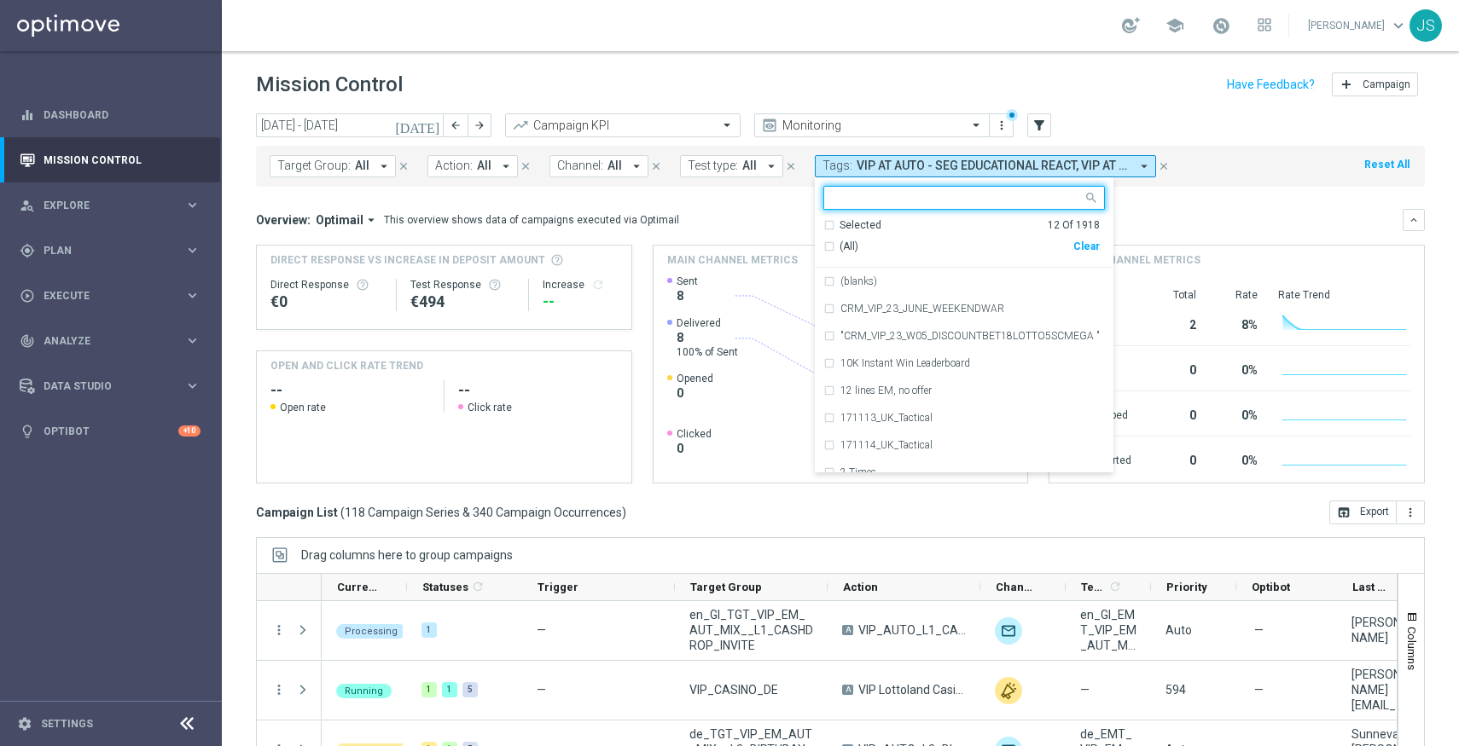
click at [858, 229] on div "Selected" at bounding box center [860, 225] width 42 height 15
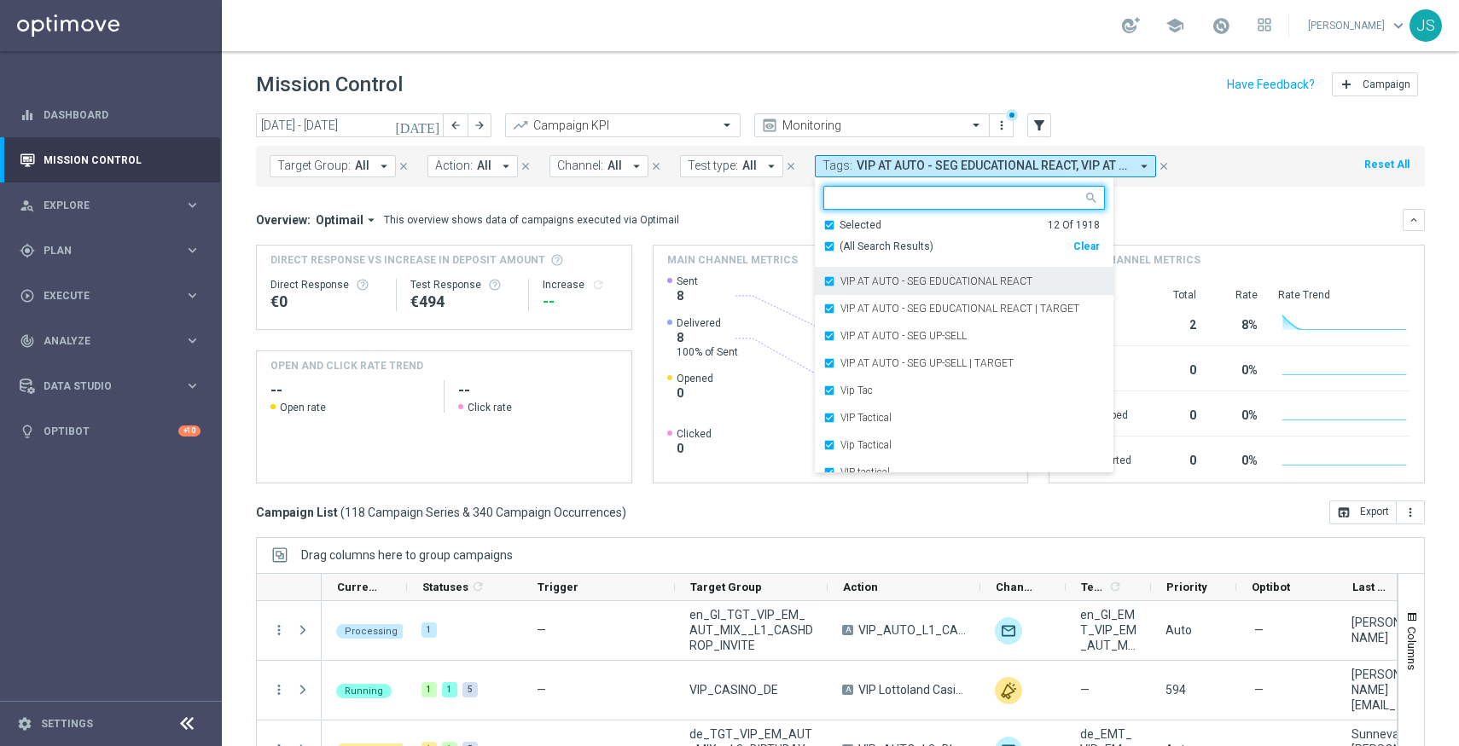
click at [823, 287] on div "VIP AT AUTO - SEG EDUCATIONAL REACT" at bounding box center [963, 281] width 281 height 27
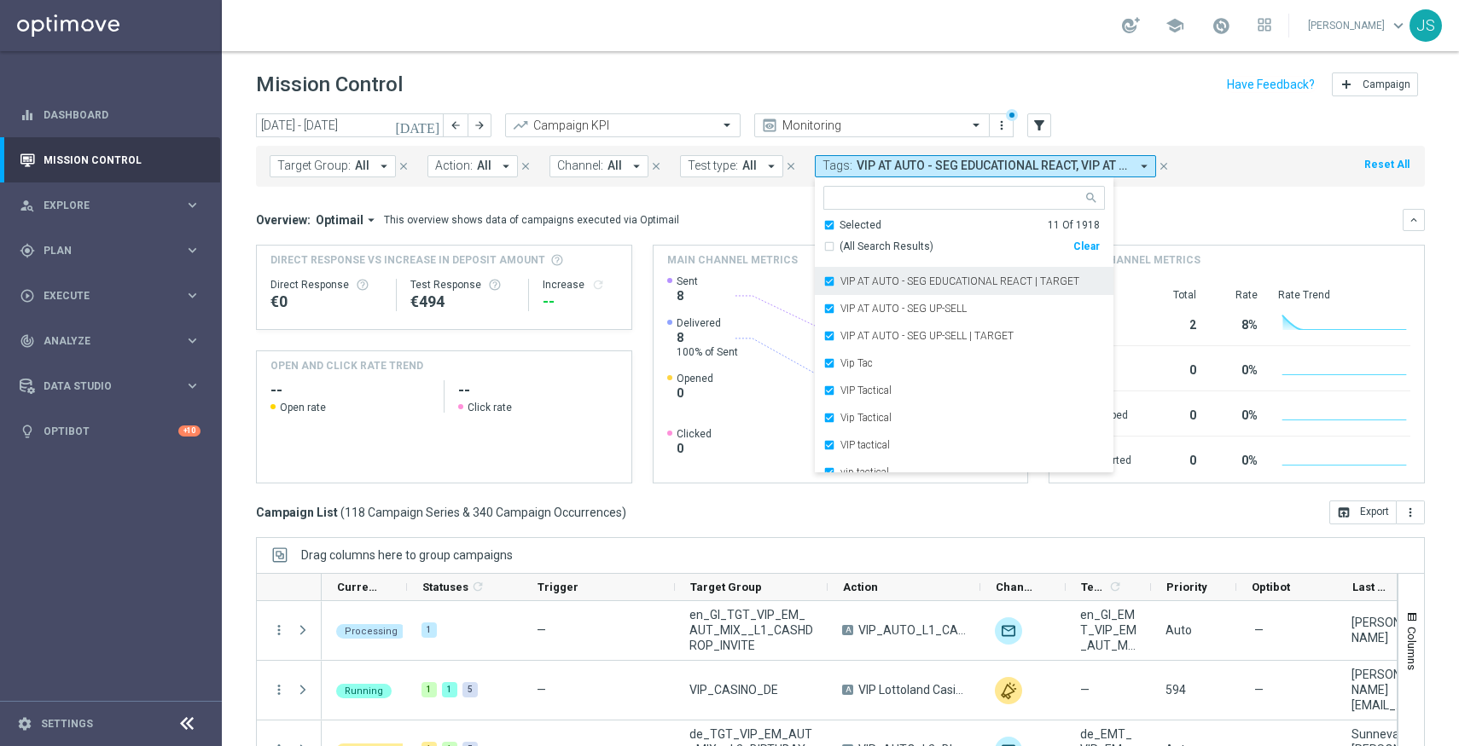
click at [827, 285] on div "VIP AT AUTO - SEG EDUCATIONAL REACT | TARGET" at bounding box center [963, 281] width 281 height 27
click at [826, 283] on div "VIP AT AUTO - SEG UP-SELL" at bounding box center [963, 281] width 281 height 27
click at [827, 281] on div "VIP AT AUTO - SEG UP-SELL | TARGET" at bounding box center [963, 281] width 281 height 27
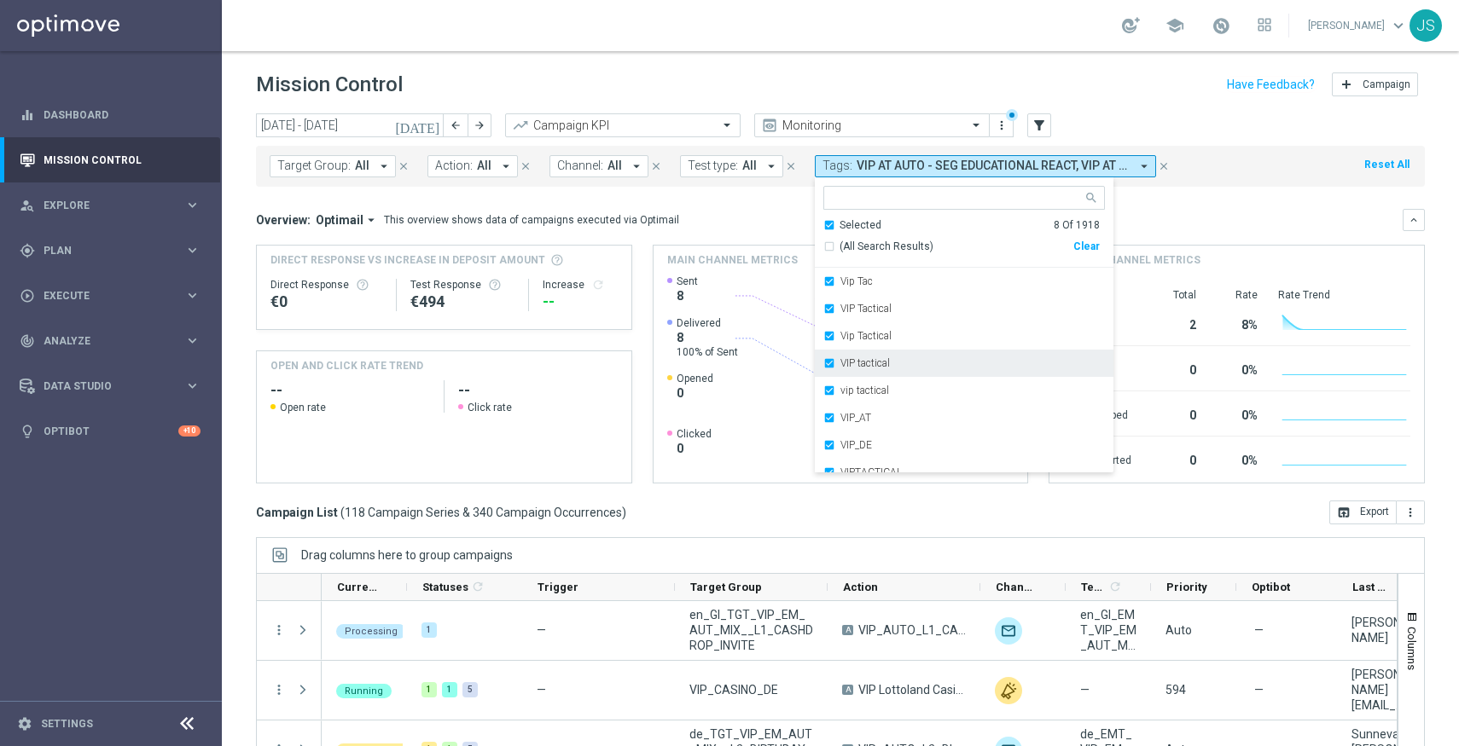
scroll to position [14, 0]
click at [1204, 235] on div "Overview: Optimail arrow_drop_down This overview shows data of campaigns execut…" at bounding box center [840, 346] width 1169 height 275
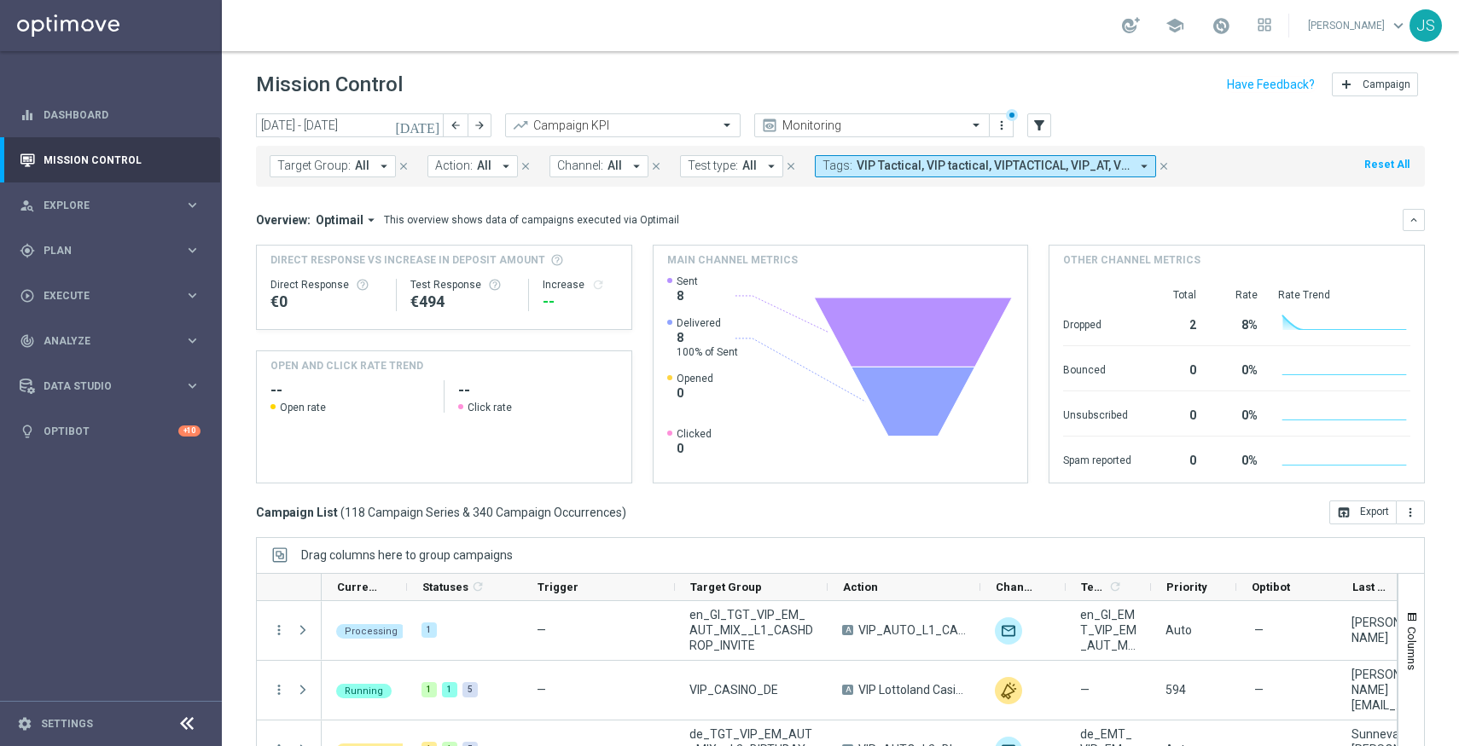
click at [927, 139] on div "Target Group: All arrow_drop_down close Action: All arrow_drop_down close Chann…" at bounding box center [840, 163] width 1169 height 48
click at [922, 133] on div "Monitoring" at bounding box center [871, 125] width 235 height 24
click at [930, 93] on div "Mission Control add Campaign" at bounding box center [840, 84] width 1169 height 33
click at [1013, 129] on div "[DATE] [DATE] - [DATE] arrow_back arrow_forward Campaign KPI trending_up Monito…" at bounding box center [840, 126] width 1169 height 26
click at [1009, 129] on button "more_vert" at bounding box center [1001, 125] width 17 height 20
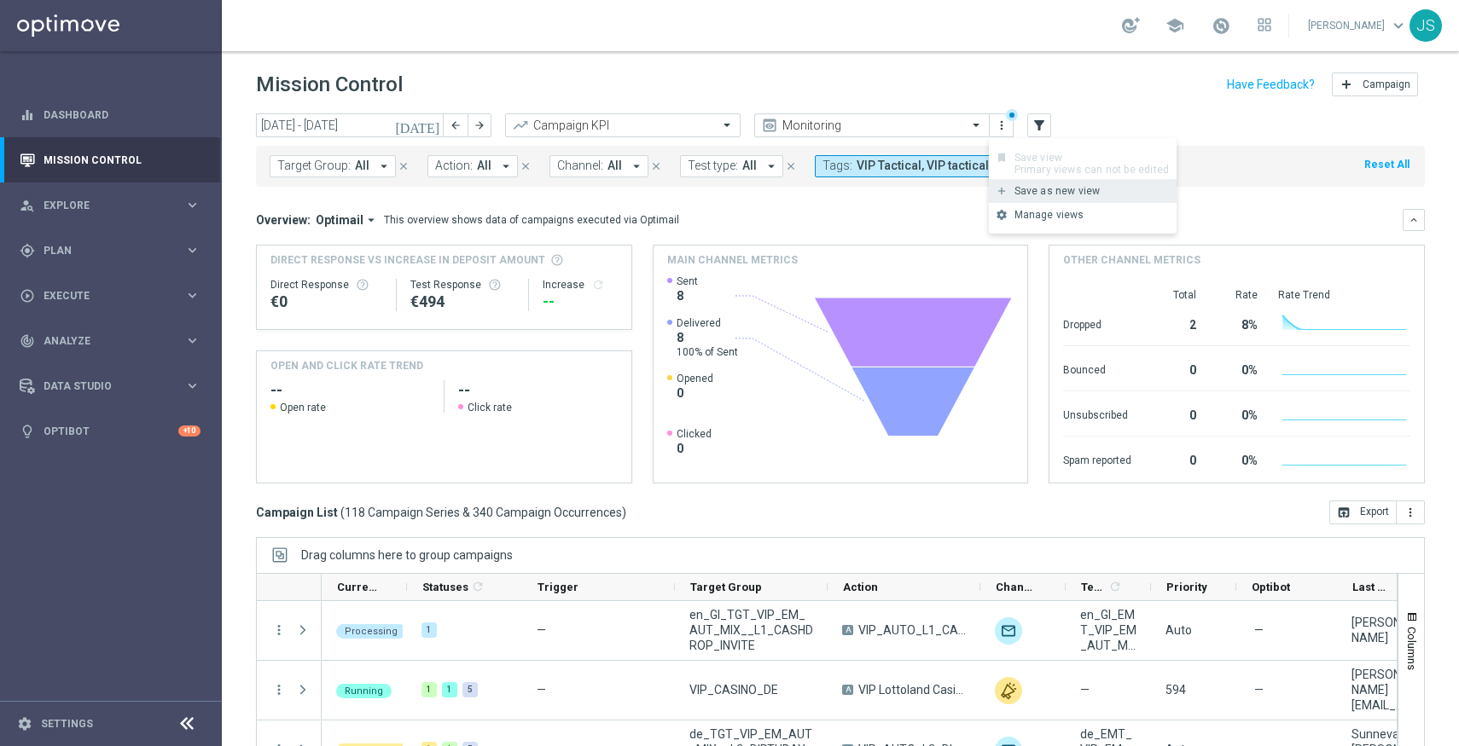
click at [1019, 194] on div "Save as new view" at bounding box center [1091, 191] width 154 height 12
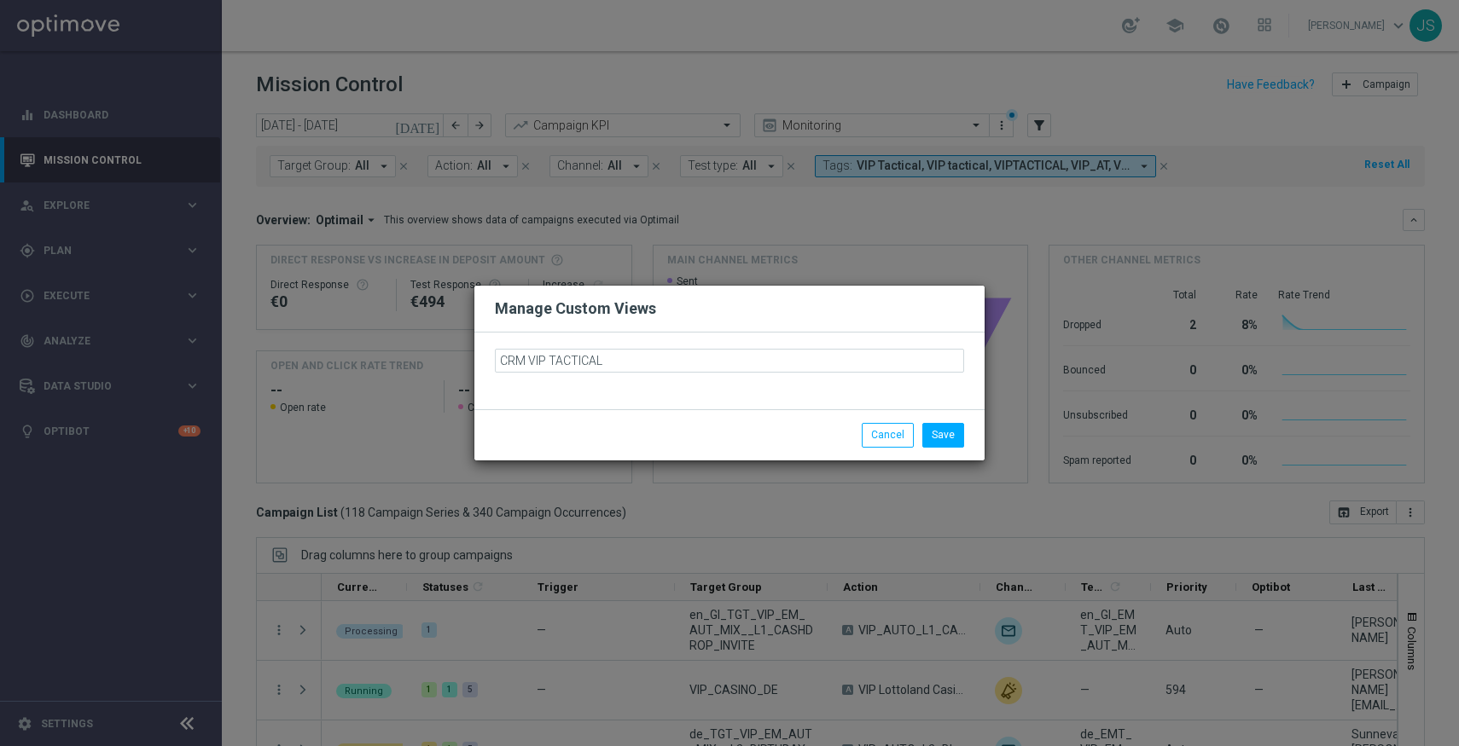
type input "CRM VIP TACTICAL🌸"
click at [695, 433] on div "Save Cancel" at bounding box center [812, 435] width 330 height 24
click at [946, 430] on button "Save" at bounding box center [943, 435] width 42 height 24
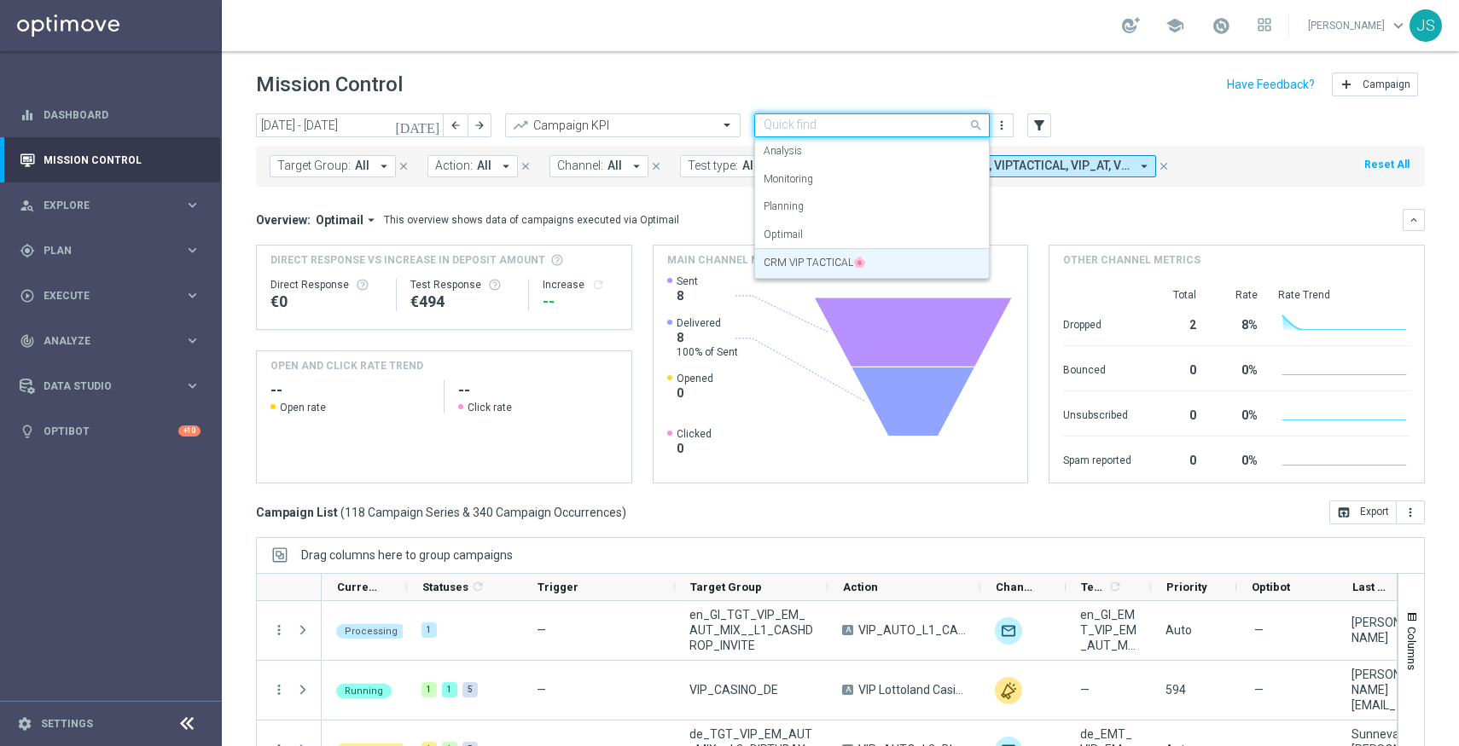
click at [885, 124] on input "text" at bounding box center [854, 126] width 183 height 15
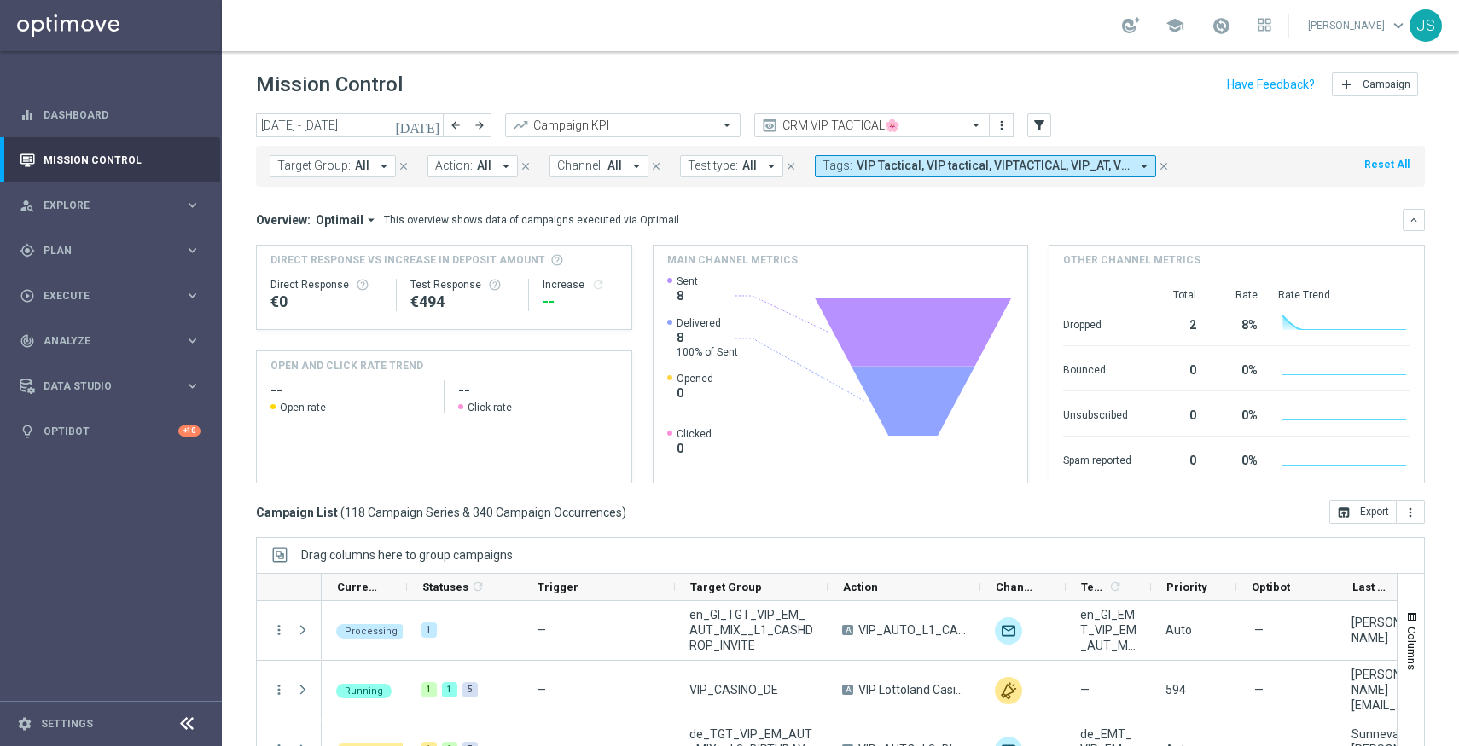
click at [1136, 102] on header "Mission Control add Campaign" at bounding box center [840, 82] width 1237 height 62
click at [934, 119] on input "text" at bounding box center [854, 126] width 183 height 15
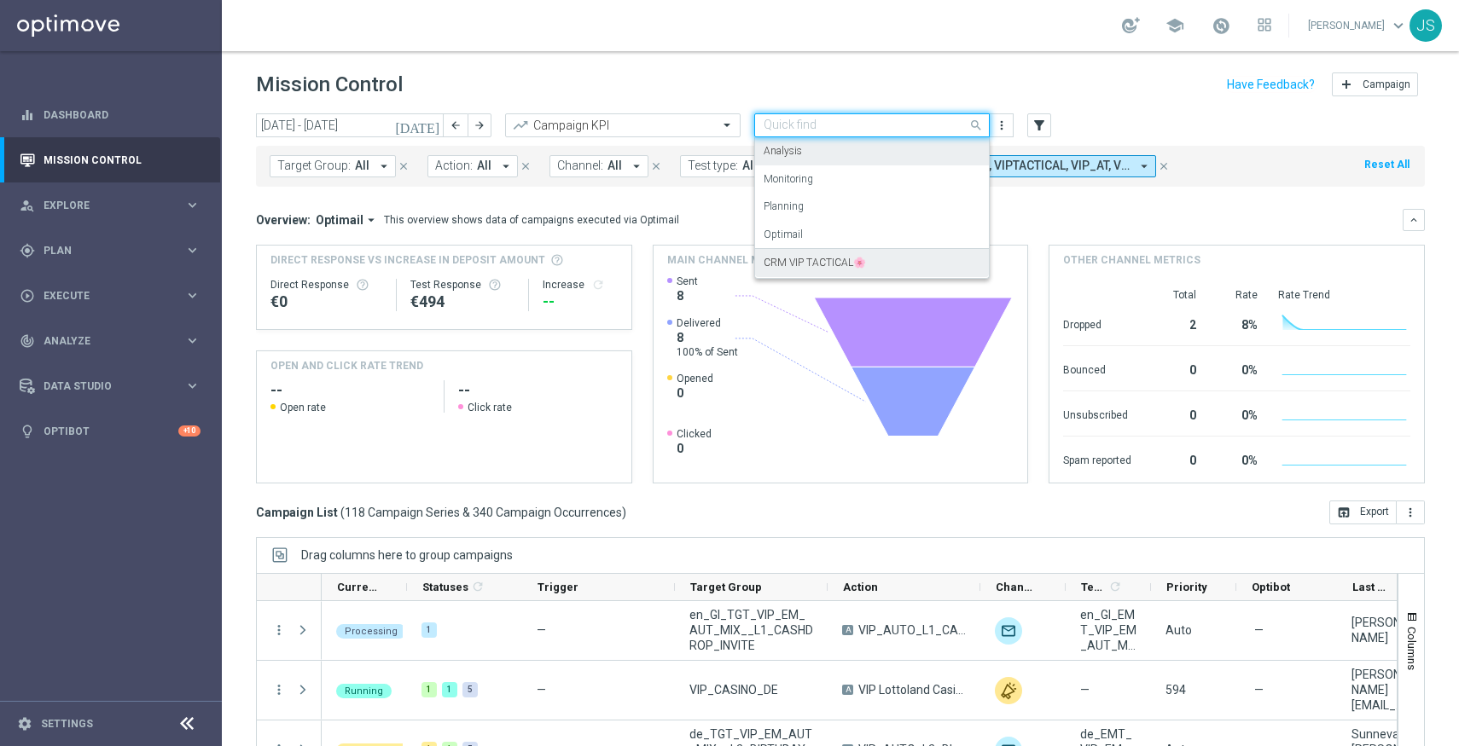
click at [920, 95] on div "Mission Control add Campaign" at bounding box center [840, 84] width 1169 height 33
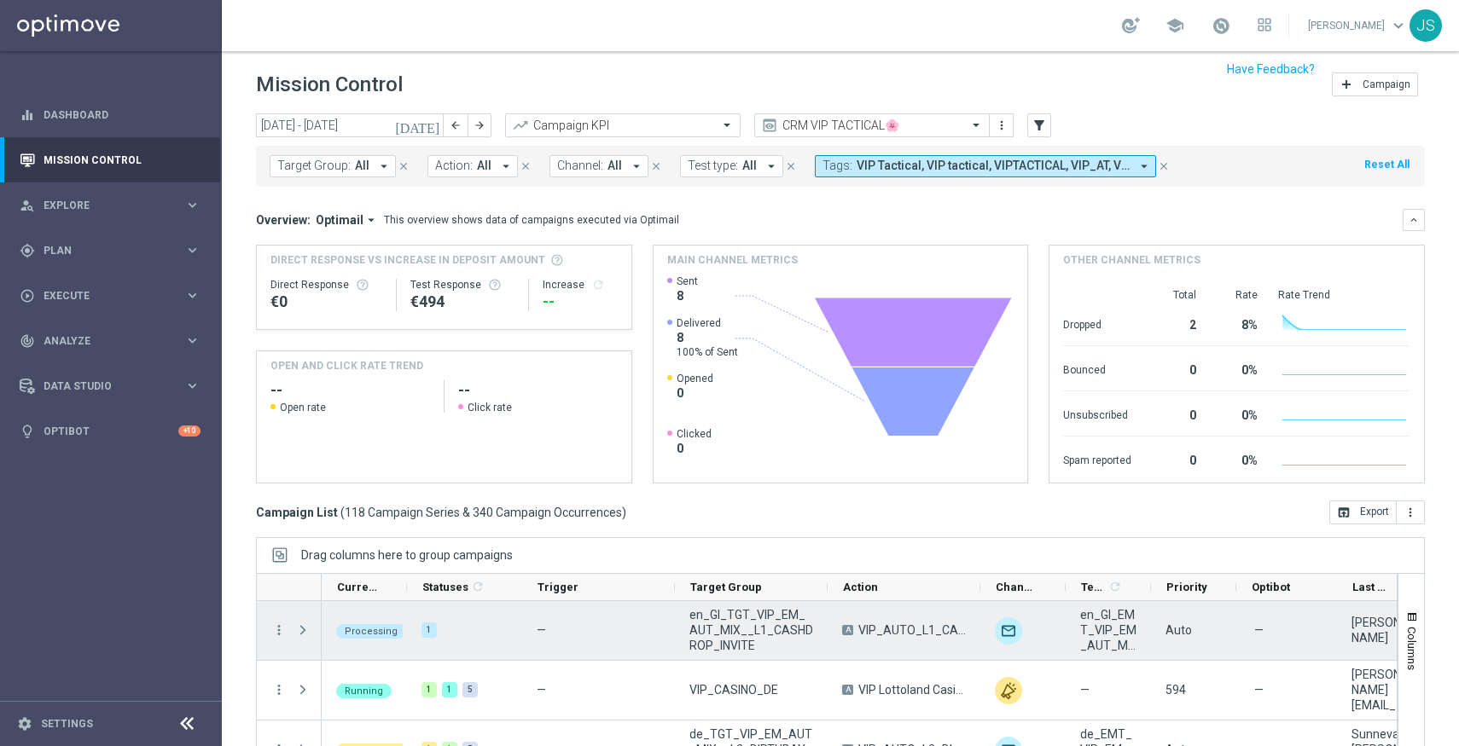
scroll to position [107, 0]
